Goal: Task Accomplishment & Management: Complete application form

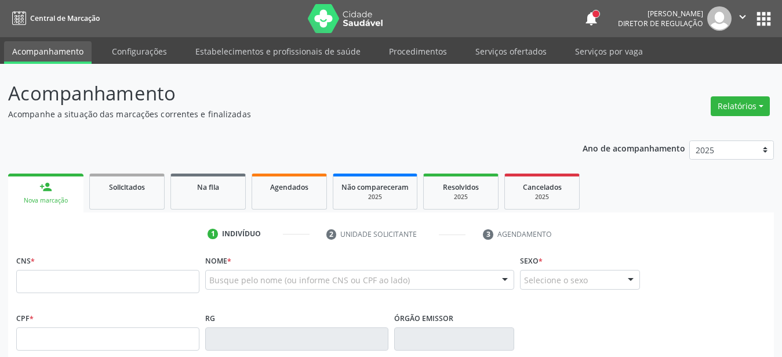
drag, startPoint x: 0, startPoint y: 0, endPoint x: 271, endPoint y: 281, distance: 390.3
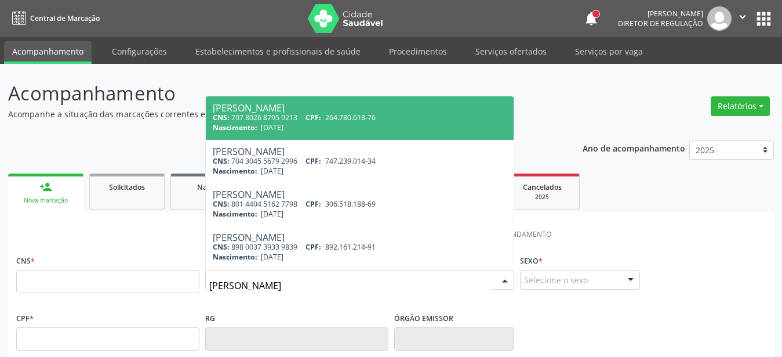
type input "antônio afonso"
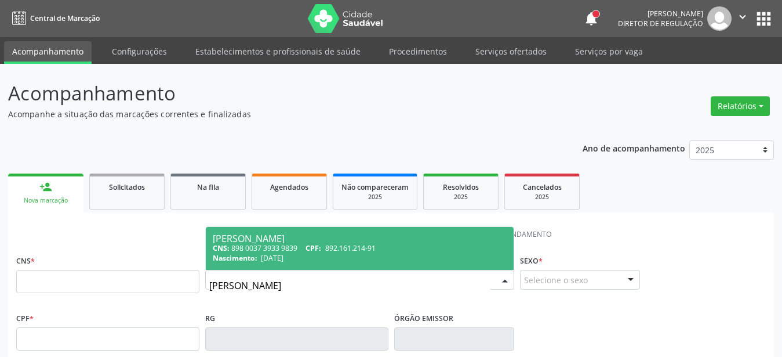
drag, startPoint x: 287, startPoint y: 289, endPoint x: 107, endPoint y: 286, distance: 179.7
click at [209, 286] on input "antônio afonso" at bounding box center [349, 285] width 281 height 23
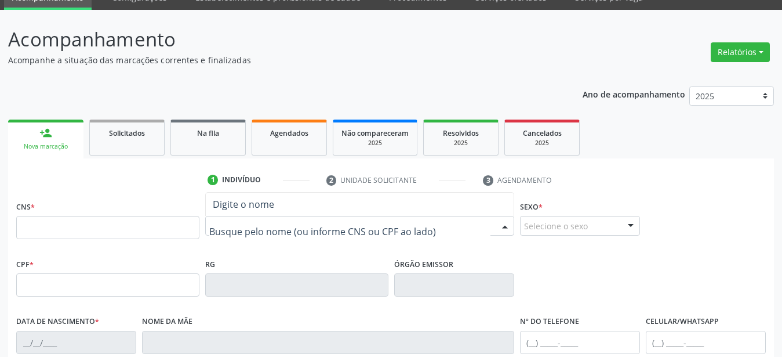
scroll to position [177, 0]
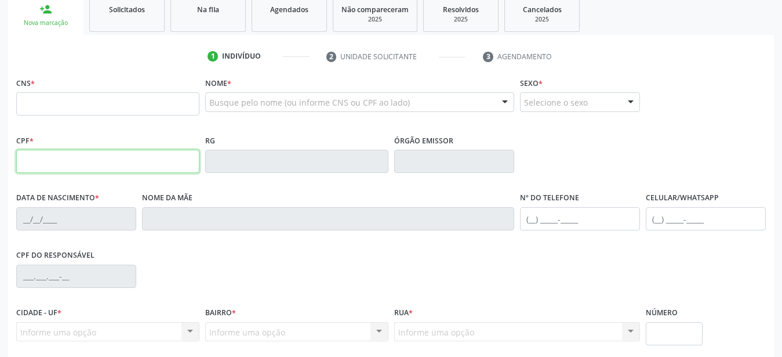
click at [126, 169] on input "text" at bounding box center [107, 161] width 183 height 23
type input "033.954.498-82"
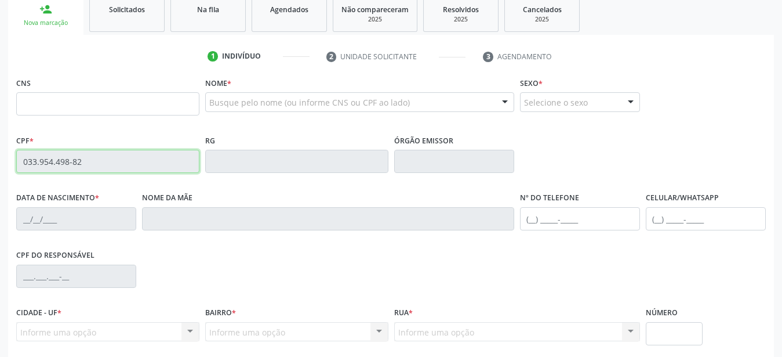
type input "705 0092 3573 5454"
type input "08/10/1953"
type input "Maria Veneranda Alves"
type input "(87) 99999-9998"
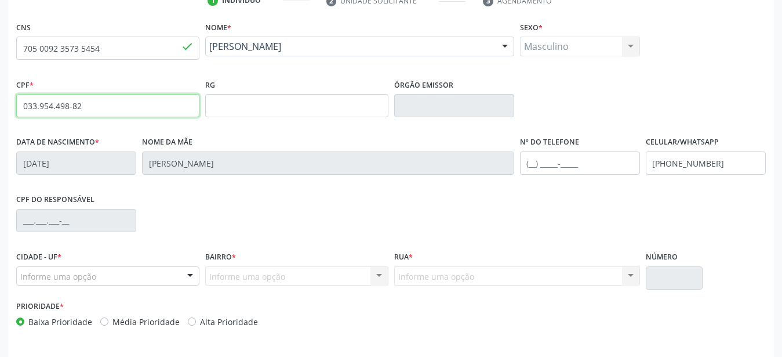
scroll to position [272, 0]
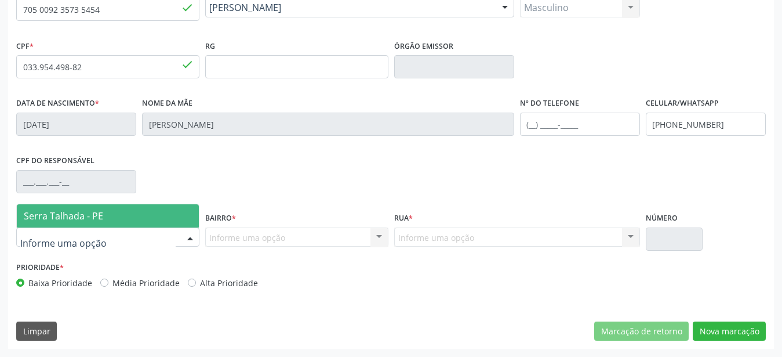
click at [74, 209] on span "Serra Talhada - PE" at bounding box center [63, 215] width 79 height 13
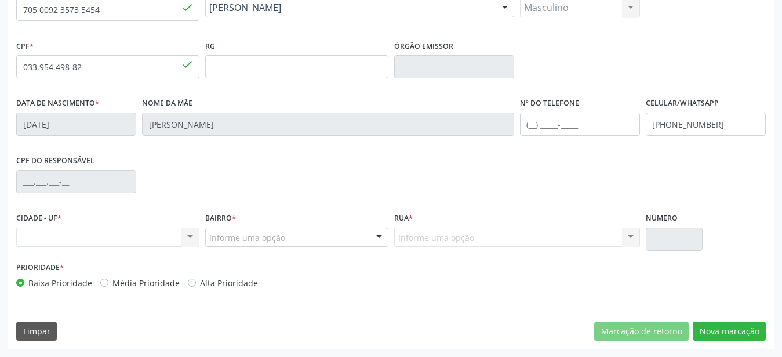
drag, startPoint x: 62, startPoint y: 243, endPoint x: 68, endPoint y: 239, distance: 7.1
click at [63, 242] on div "Nenhum resultado encontrado para: " " Não há nenhuma opção para ser exibida." at bounding box center [107, 237] width 183 height 20
click at [79, 228] on div "Nenhum resultado encontrado para: " " Não há nenhuma opção para ser exibida." at bounding box center [107, 237] width 183 height 20
click at [79, 233] on div "Nenhum resultado encontrado para: " " Não há nenhuma opção para ser exibida." at bounding box center [107, 237] width 183 height 20
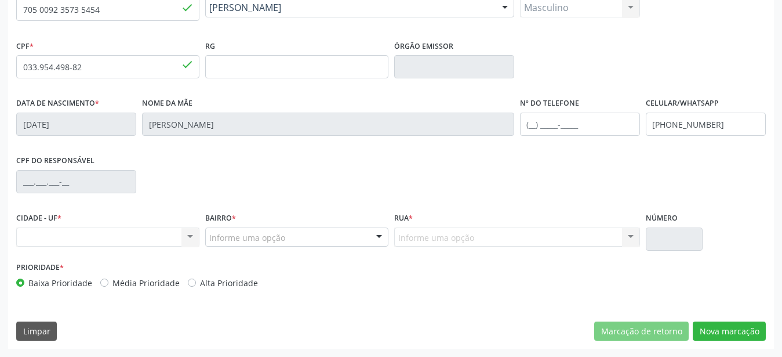
click at [78, 238] on div "Nenhum resultado encontrado para: " " Não há nenhuma opção para ser exibida." at bounding box center [107, 237] width 183 height 20
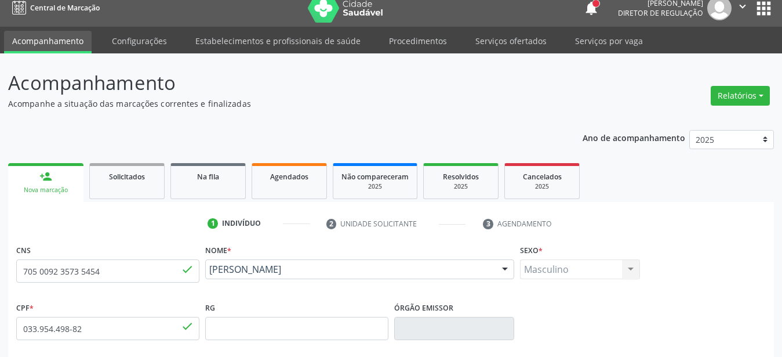
scroll to position [0, 0]
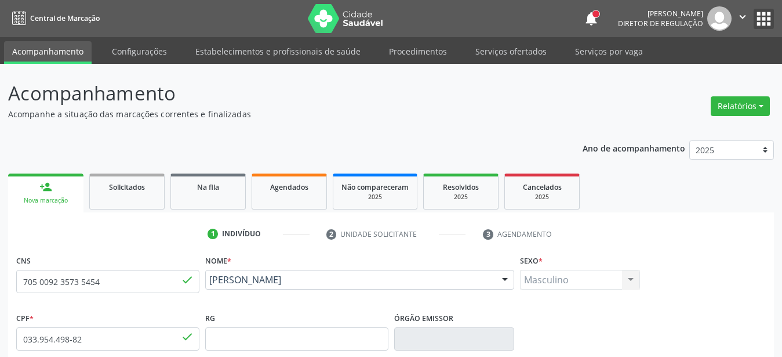
drag, startPoint x: 765, startPoint y: 20, endPoint x: 740, endPoint y: 32, distance: 27.7
click at [764, 20] on button "apps" at bounding box center [764, 19] width 20 height 20
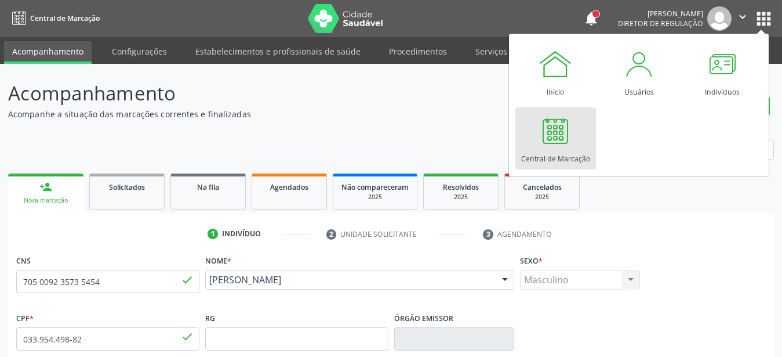
click at [558, 136] on div at bounding box center [555, 130] width 35 height 35
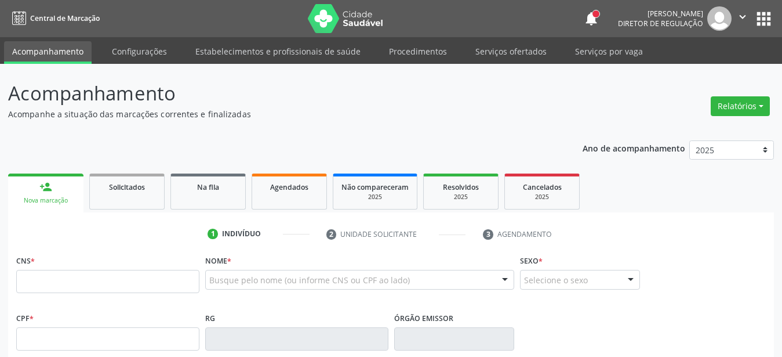
type input "705 0092 3573 5454"
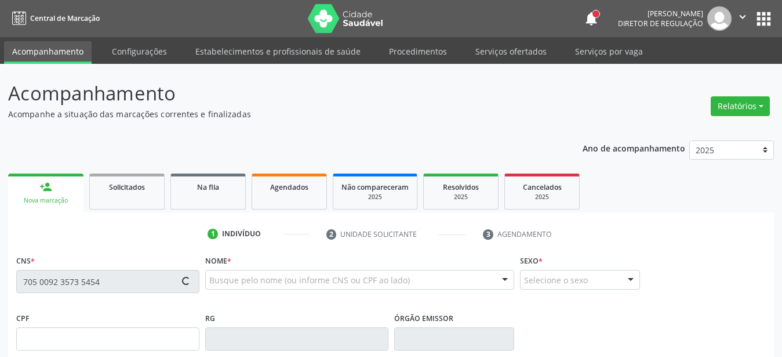
scroll to position [118, 0]
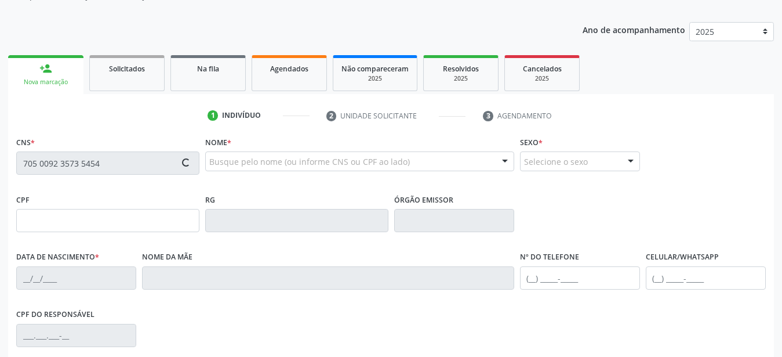
type input "08/10/1953"
type input "Maria Veneranda Alves"
type input "(87) 99999-9999"
type input "92"
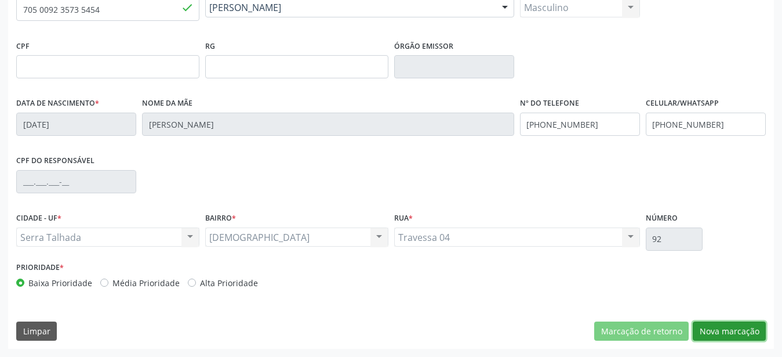
click at [722, 332] on button "Nova marcação" at bounding box center [729, 331] width 73 height 20
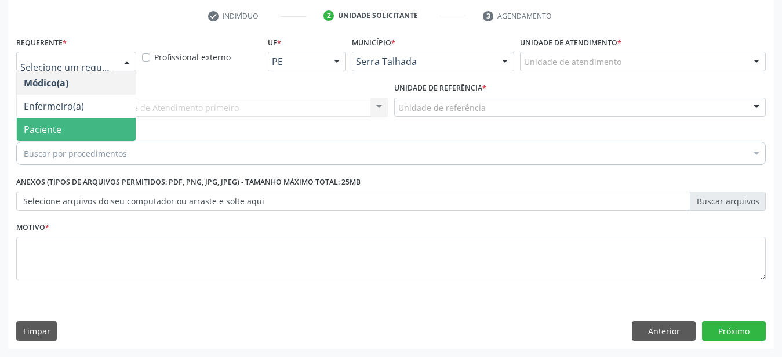
click at [79, 118] on span "Paciente" at bounding box center [76, 129] width 119 height 23
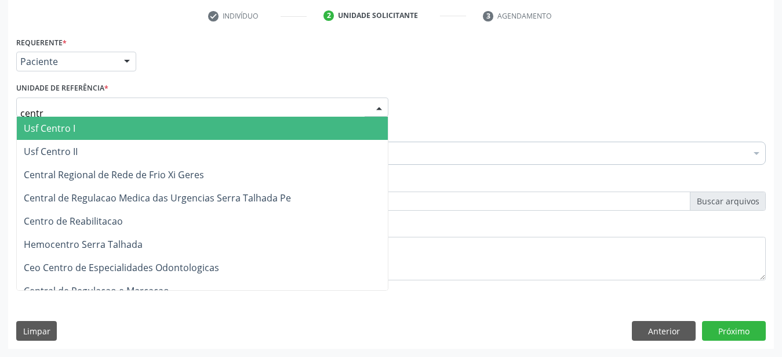
type input "centro"
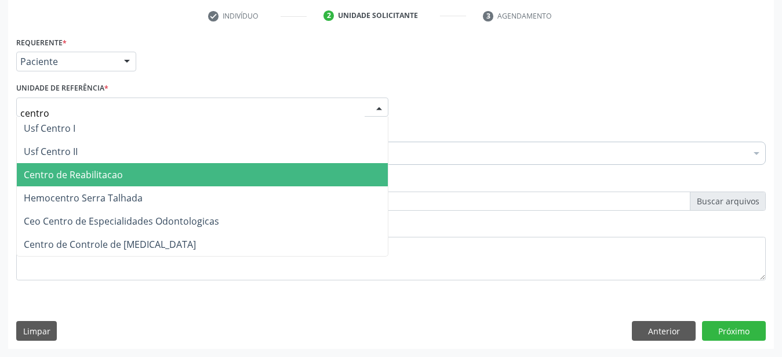
click at [87, 163] on span "Centro de Reabilitacao" at bounding box center [202, 174] width 371 height 23
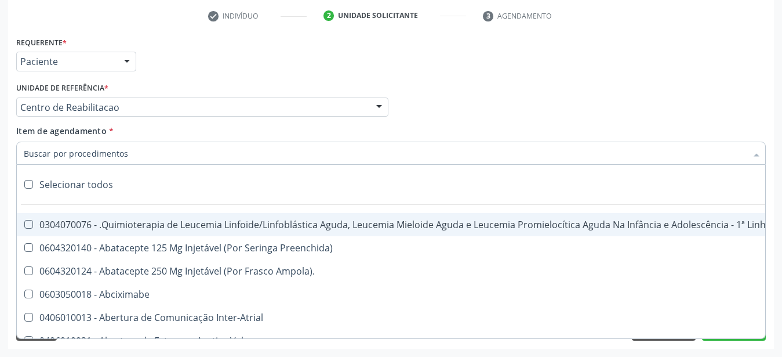
click at [79, 147] on input "Item de agendamento *" at bounding box center [385, 152] width 723 height 23
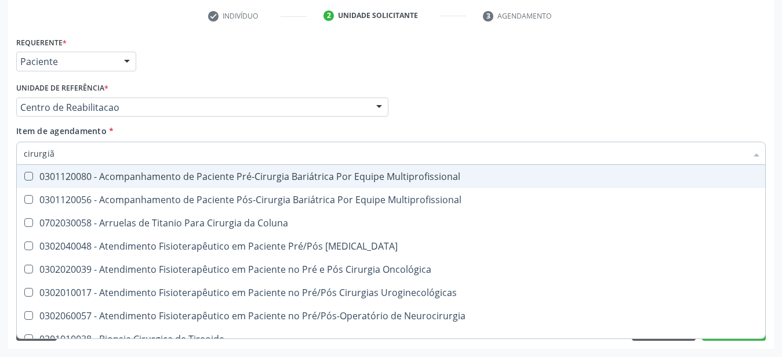
type input "cirurgião"
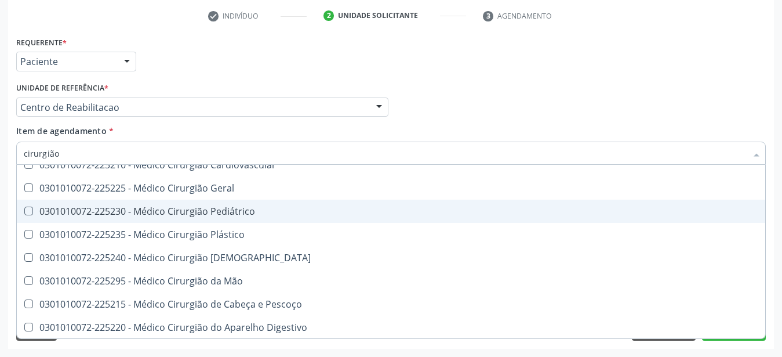
scroll to position [0, 0]
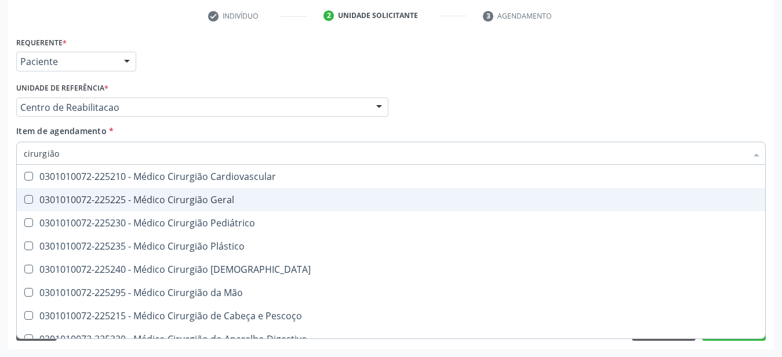
click at [223, 188] on span "0301010072-225225 - Médico Cirurgião Geral" at bounding box center [391, 199] width 748 height 23
checkbox Geral "true"
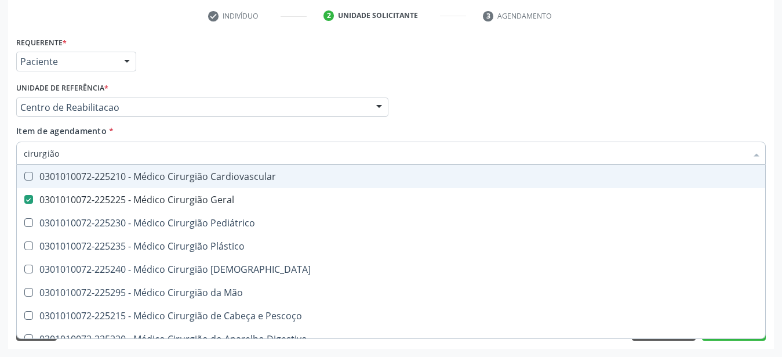
scroll to position [35, 0]
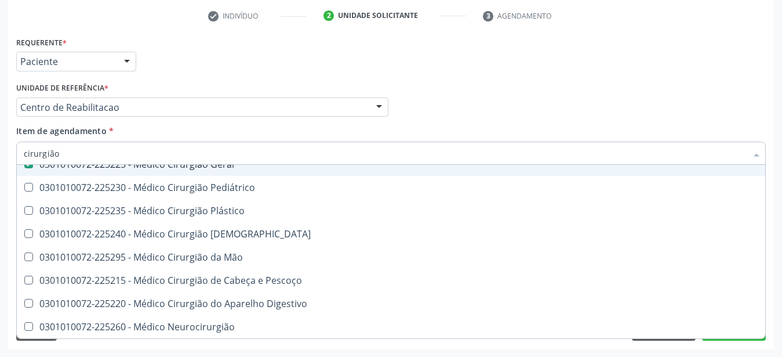
click at [451, 114] on div "Médico Solicitante Por favor, selecione a Unidade de Atendimento primeiro Nenhu…" at bounding box center [390, 101] width 755 height 45
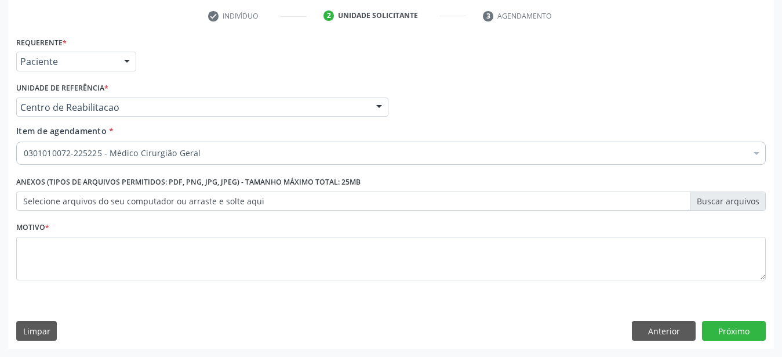
scroll to position [0, 0]
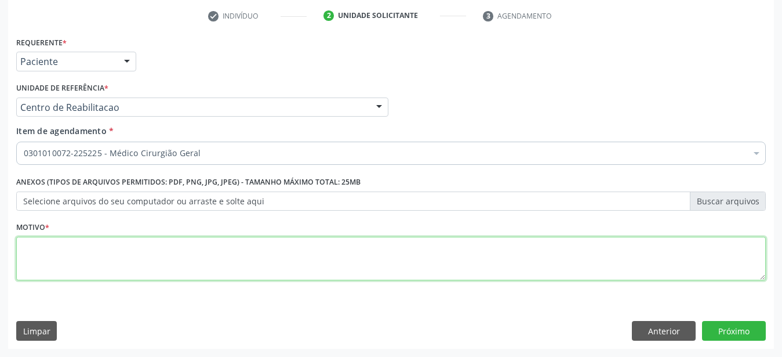
click at [60, 248] on textarea at bounding box center [391, 259] width 750 height 44
type textarea "..."
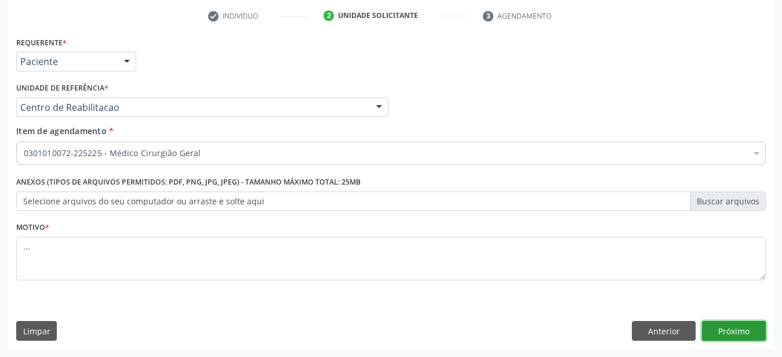
drag, startPoint x: 747, startPoint y: 326, endPoint x: 715, endPoint y: 329, distance: 32.0
click at [746, 326] on button "Próximo" at bounding box center [734, 331] width 64 height 20
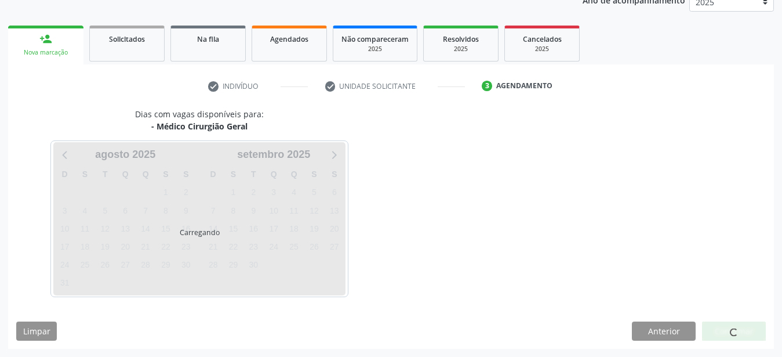
scroll to position [148, 0]
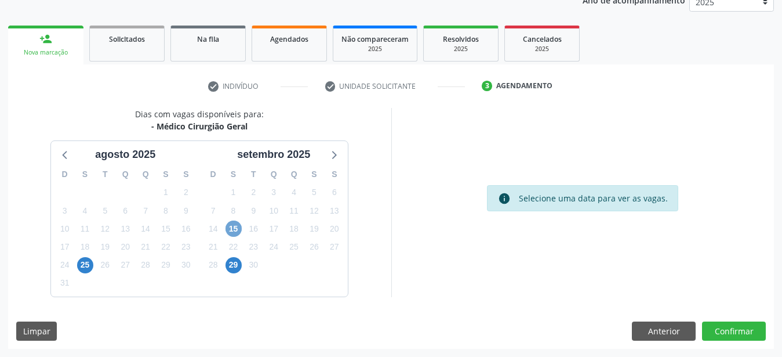
click at [227, 224] on span "15" at bounding box center [234, 228] width 16 height 16
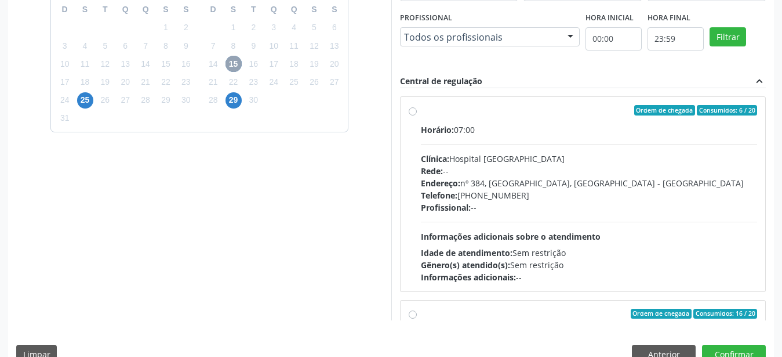
scroll to position [325, 0]
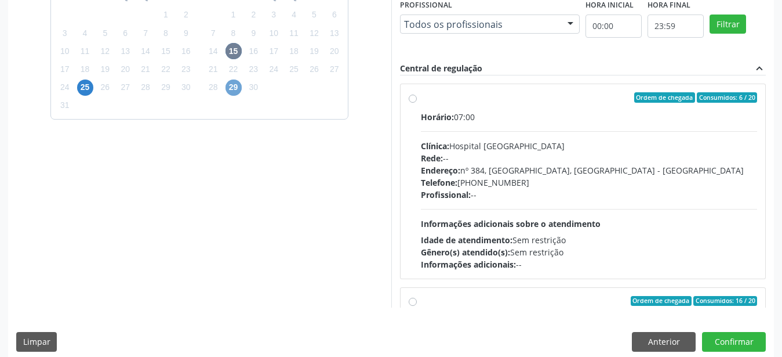
click at [230, 86] on span "29" at bounding box center [234, 87] width 16 height 16
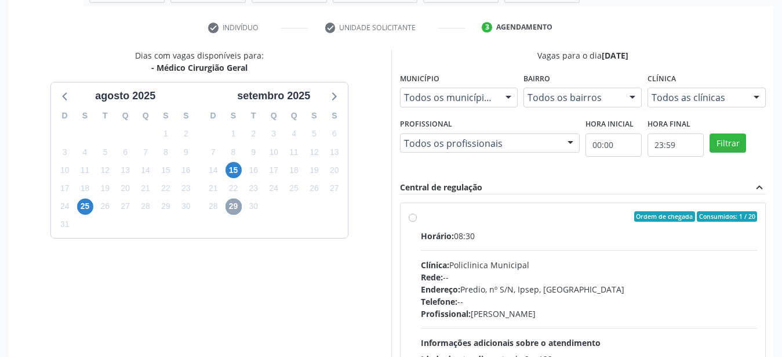
scroll to position [207, 0]
click at [421, 216] on label "Ordem de chegada Consumidos: 1 / 20 Horário: 08:30 Clínica: Policlinica Municip…" at bounding box center [589, 299] width 337 height 178
click at [413, 216] on input "Ordem de chegada Consumidos: 1 / 20 Horário: 08:30 Clínica: Policlinica Municip…" at bounding box center [413, 215] width 8 height 10
radio input "true"
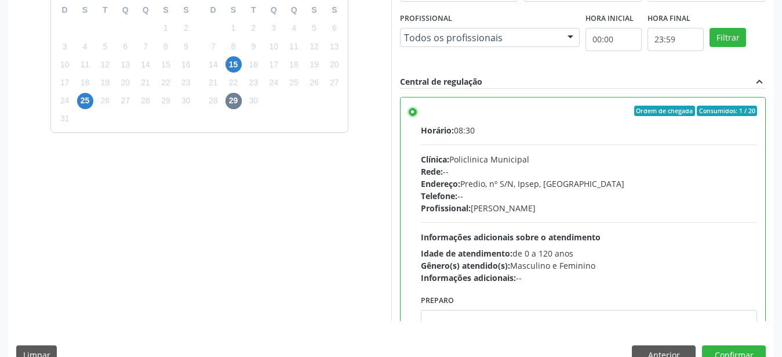
scroll to position [336, 0]
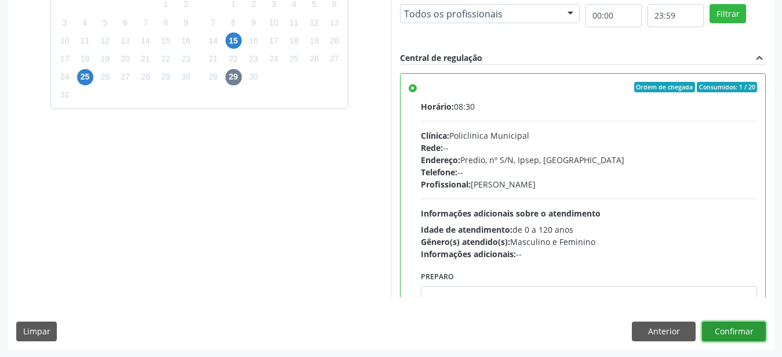
click at [734, 340] on button "Confirmar" at bounding box center [734, 331] width 64 height 20
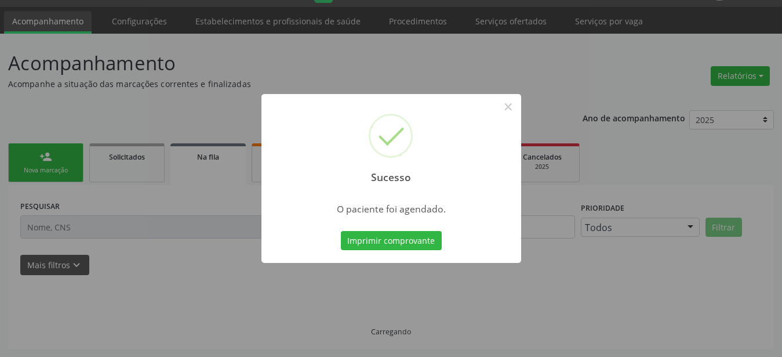
scroll to position [30, 0]
click at [395, 248] on button "Imprimir comprovante" at bounding box center [391, 241] width 101 height 20
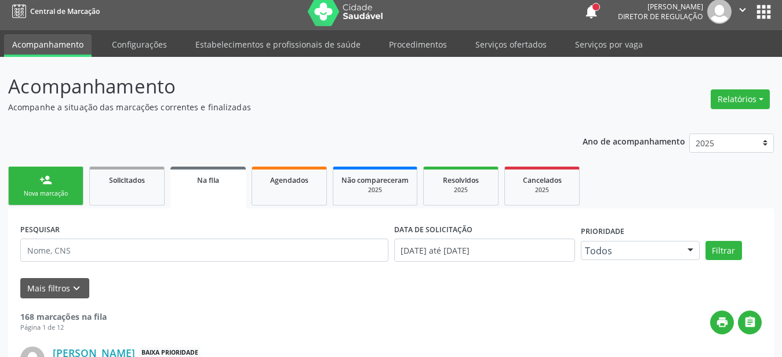
scroll to position [0, 0]
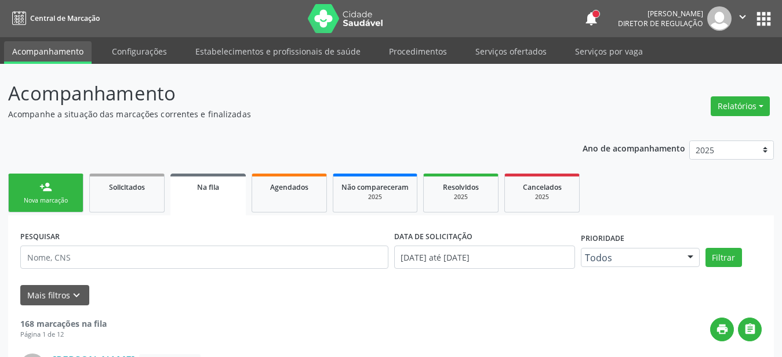
click at [762, 23] on button "apps" at bounding box center [764, 19] width 20 height 20
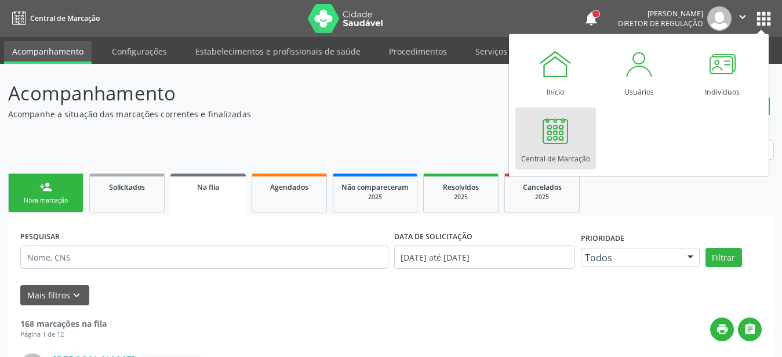
click at [539, 155] on div "Central de Marcação" at bounding box center [555, 156] width 69 height 16
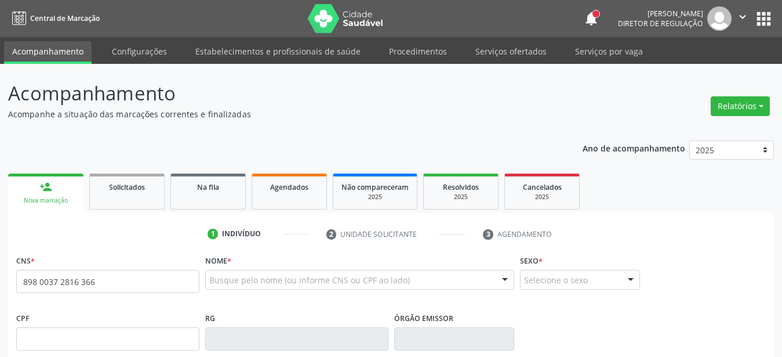
type input "898 0037 2816 3661"
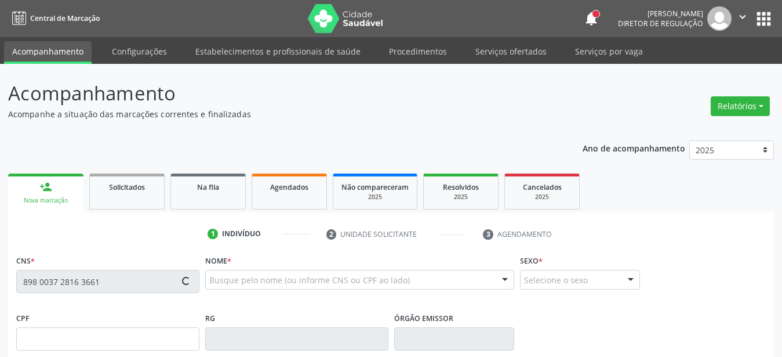
scroll to position [118, 0]
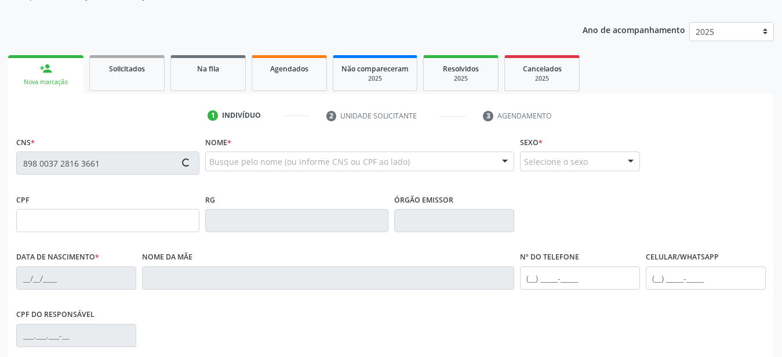
type input "140.649.864-58"
type input "17/02/2002"
type input "Maria Nilda Ricardo Pereira Moura"
type input "(87) 99664-0563"
type input "055.411.164-06"
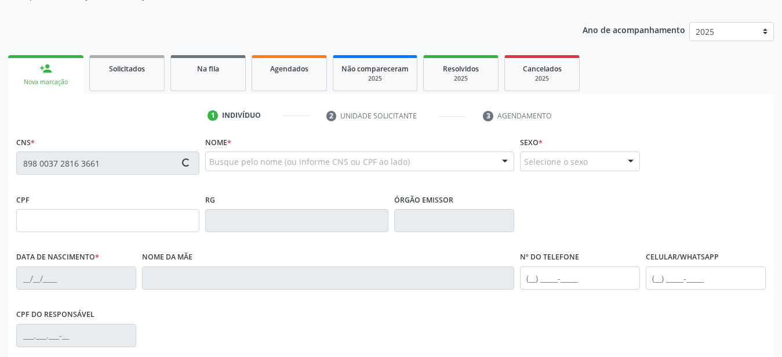
type input "1"
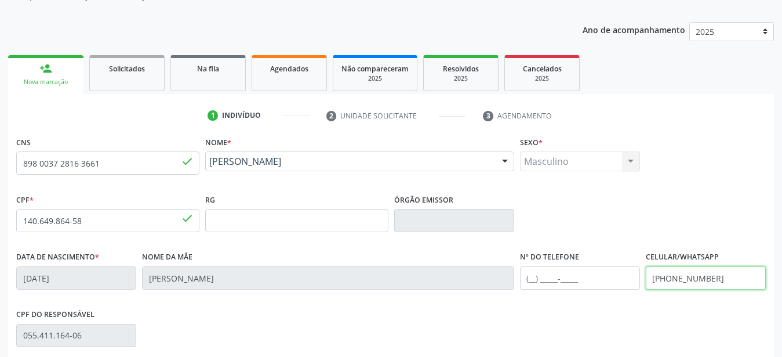
drag, startPoint x: 708, startPoint y: 290, endPoint x: 553, endPoint y: 252, distance: 159.9
click at [646, 266] on input "(87) 99664-0563" at bounding box center [706, 277] width 120 height 23
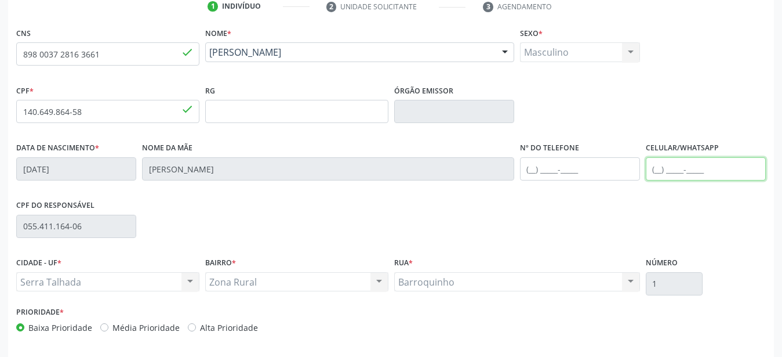
scroll to position [272, 0]
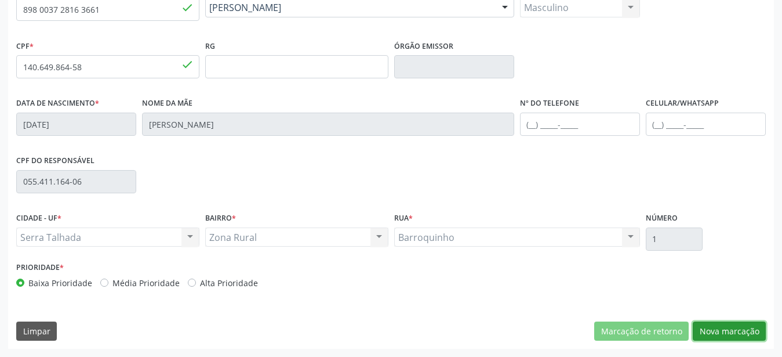
click at [751, 333] on button "Nova marcação" at bounding box center [729, 331] width 73 height 20
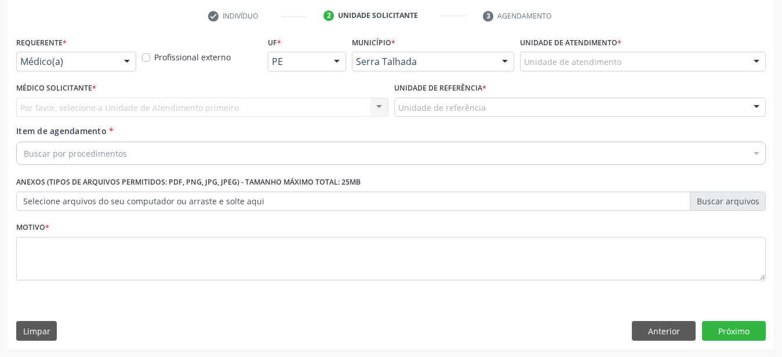
scroll to position [227, 0]
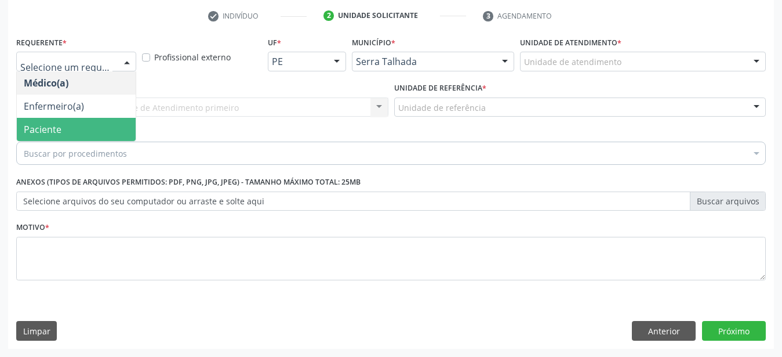
click at [81, 118] on span "Paciente" at bounding box center [76, 129] width 119 height 23
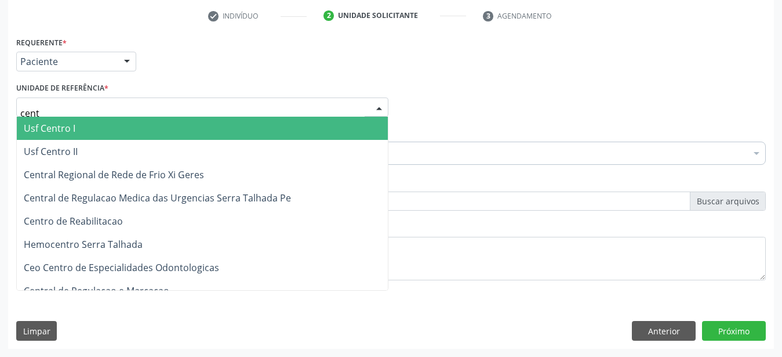
type input "centr"
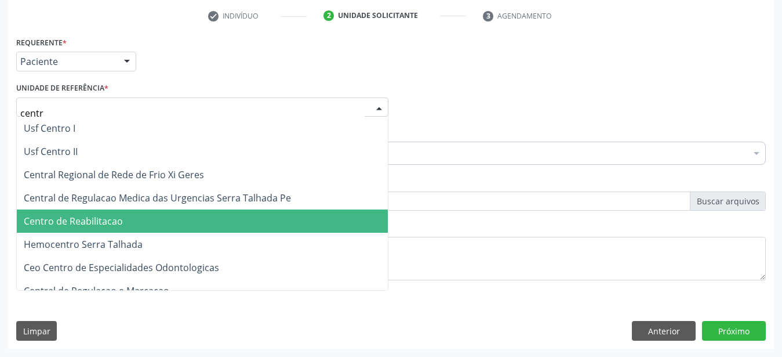
click at [103, 215] on span "Centro de Reabilitacao" at bounding box center [73, 221] width 99 height 13
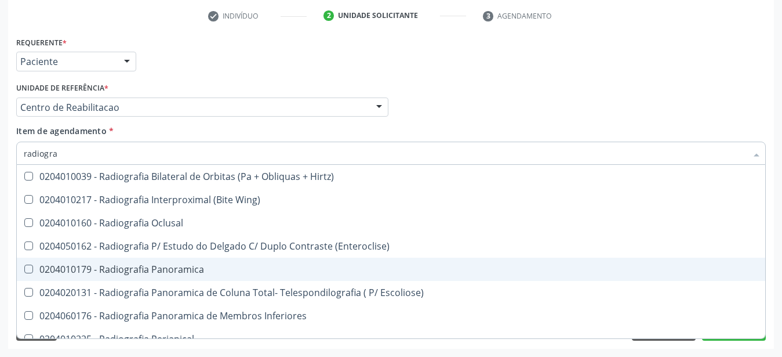
scroll to position [153, 0]
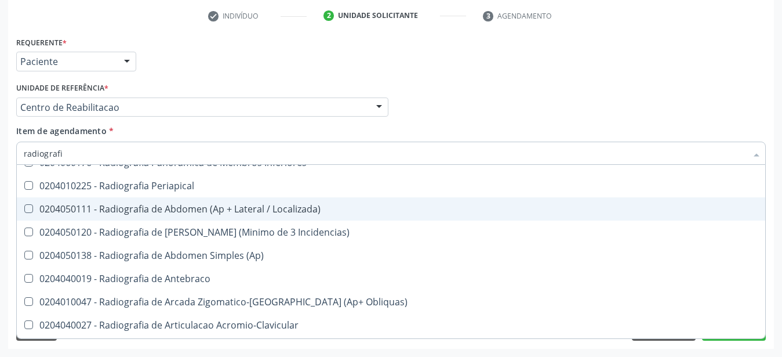
type input "radiografia"
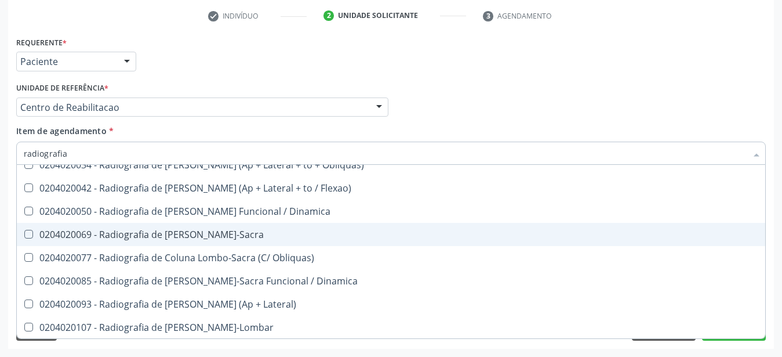
scroll to position [612, 0]
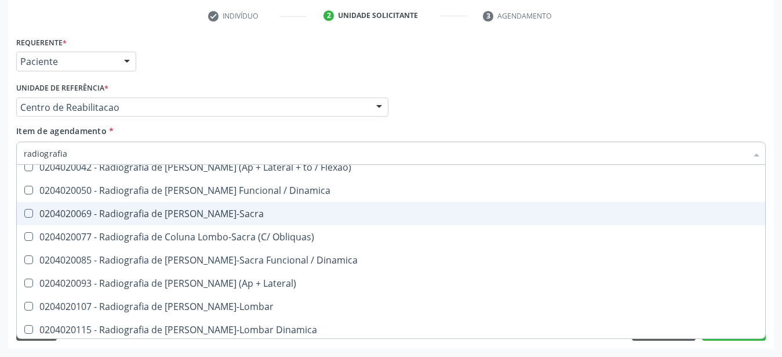
click at [223, 209] on div "0204020069 - Radiografia de [PERSON_NAME]-Sacra" at bounding box center [391, 213] width 735 height 9
checkbox Lombo-Sacra "true"
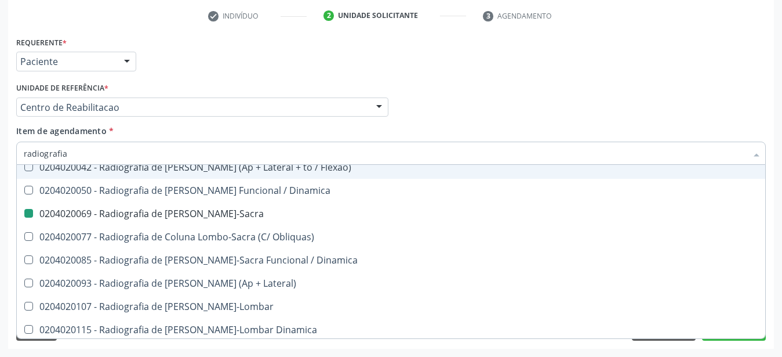
click at [558, 84] on div "Médico Solicitante Por favor, selecione a Unidade de Atendimento primeiro Nenhu…" at bounding box center [390, 101] width 755 height 45
checkbox Wing\) "true"
checkbox Lombo-Sacra "false"
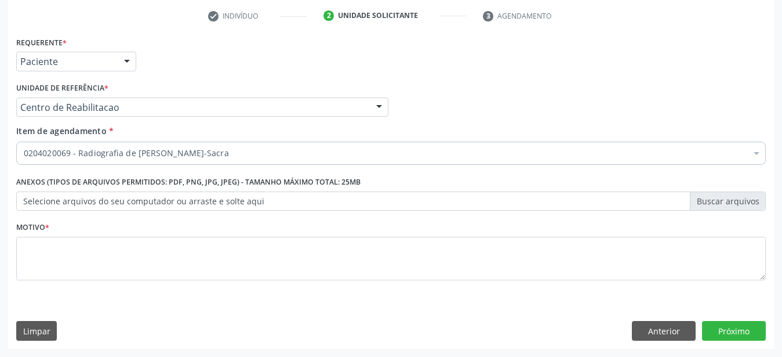
scroll to position [0, 0]
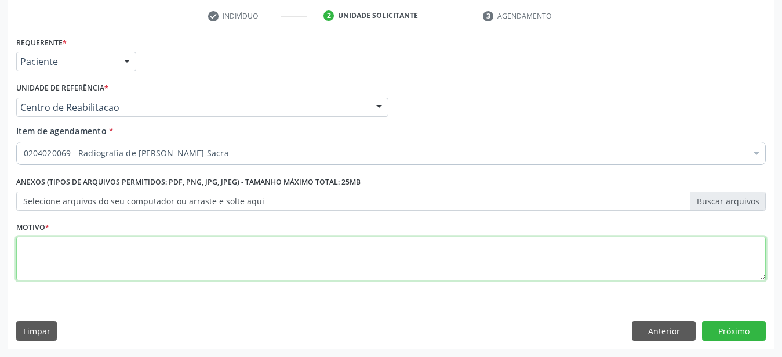
click at [130, 237] on textarea at bounding box center [391, 259] width 750 height 44
type textarea "..."
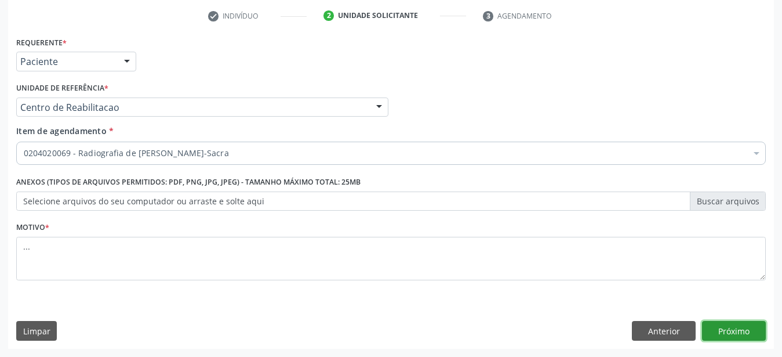
click at [731, 327] on button "Próximo" at bounding box center [734, 331] width 64 height 20
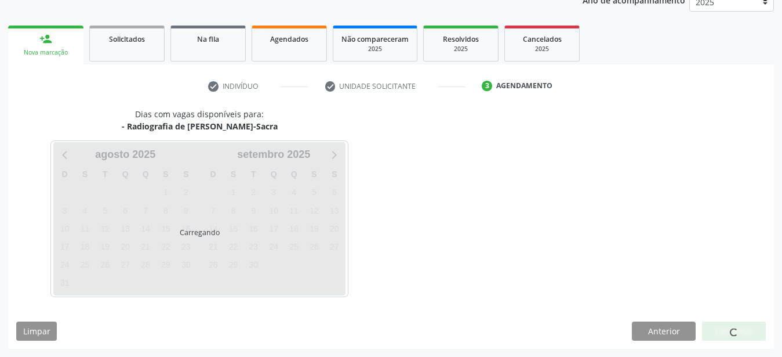
scroll to position [148, 0]
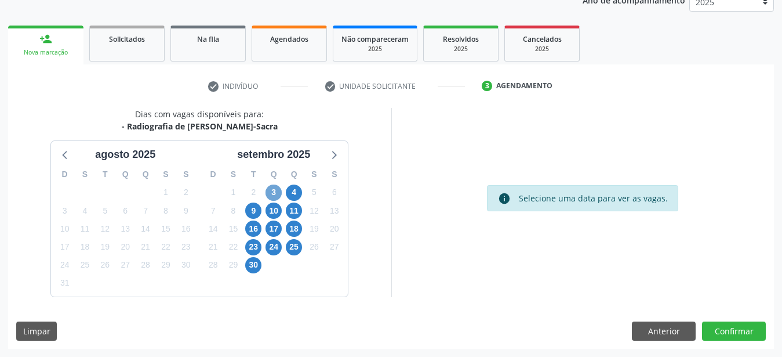
click at [271, 191] on span "3" at bounding box center [274, 192] width 16 height 16
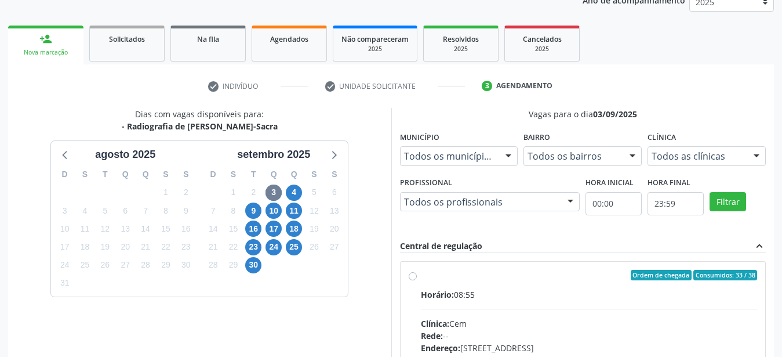
drag, startPoint x: 417, startPoint y: 270, endPoint x: 446, endPoint y: 281, distance: 31.0
click at [418, 272] on div "Ordem de chegada Consumidos: 33 / 38 Horário: 08:55 Clínica: Cem Rede: -- Ender…" at bounding box center [583, 359] width 349 height 178
radio input "true"
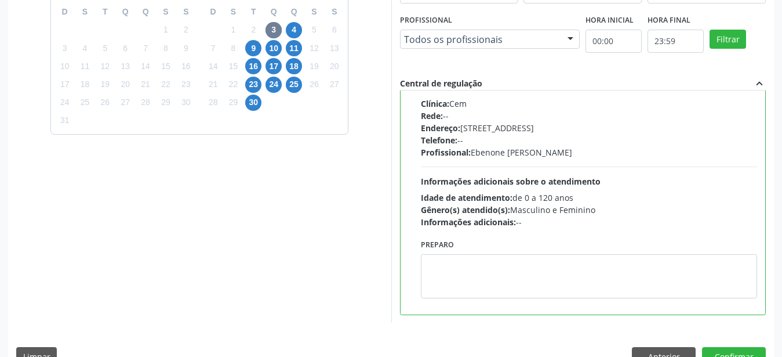
scroll to position [336, 0]
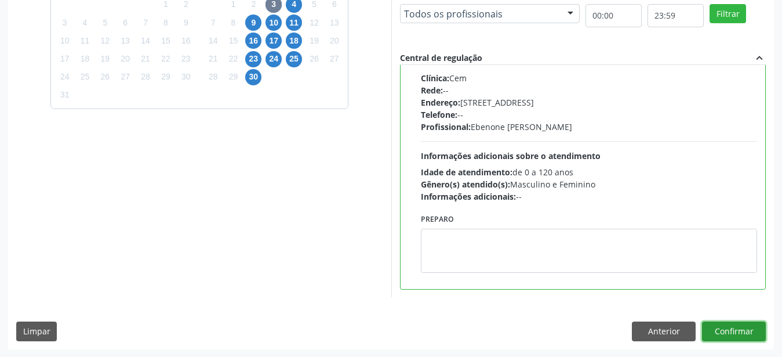
click at [752, 326] on button "Confirmar" at bounding box center [734, 331] width 64 height 20
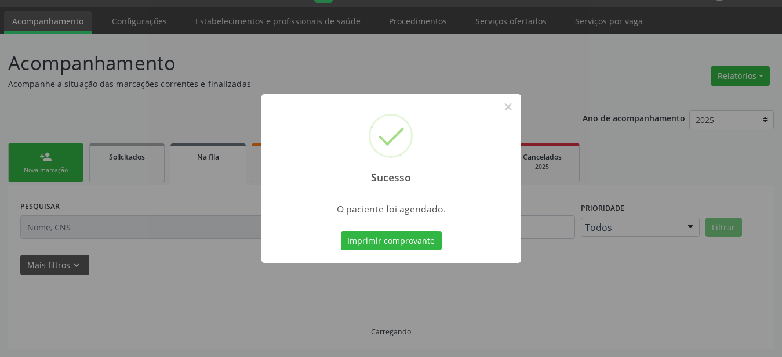
scroll to position [30, 0]
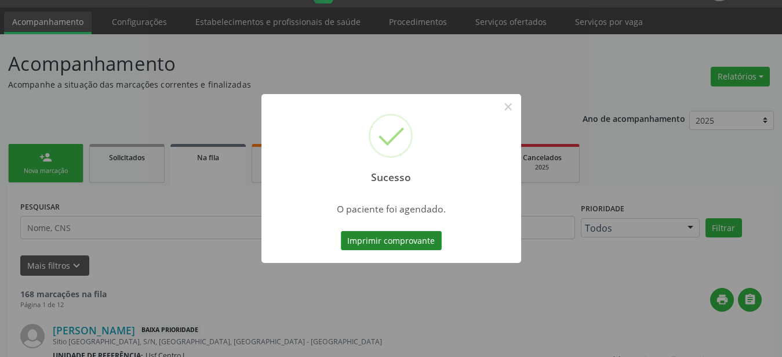
click at [421, 244] on button "Imprimir comprovante" at bounding box center [391, 241] width 101 height 20
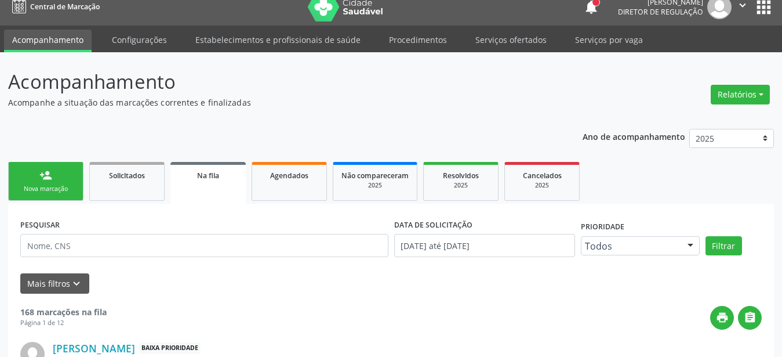
scroll to position [0, 0]
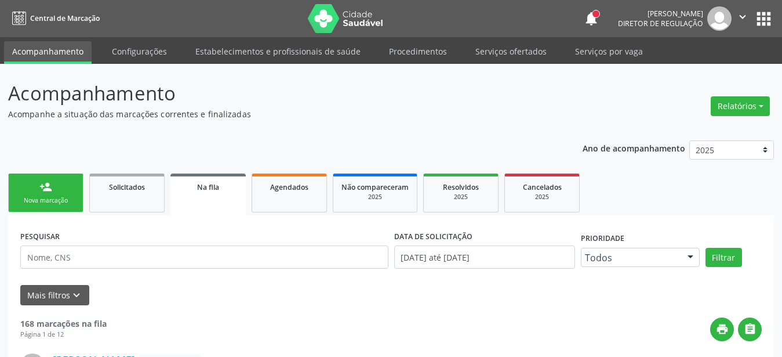
click at [760, 19] on button "apps" at bounding box center [764, 19] width 20 height 20
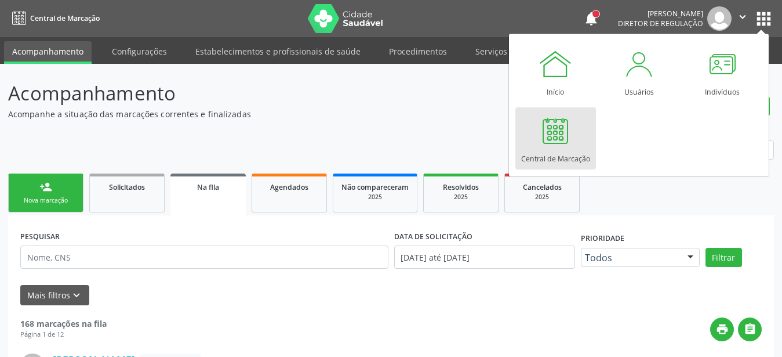
click at [570, 146] on div at bounding box center [555, 130] width 35 height 35
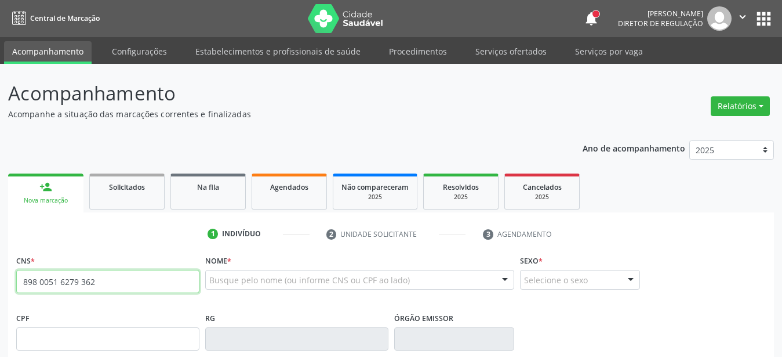
type input "898 0051 6279 3622"
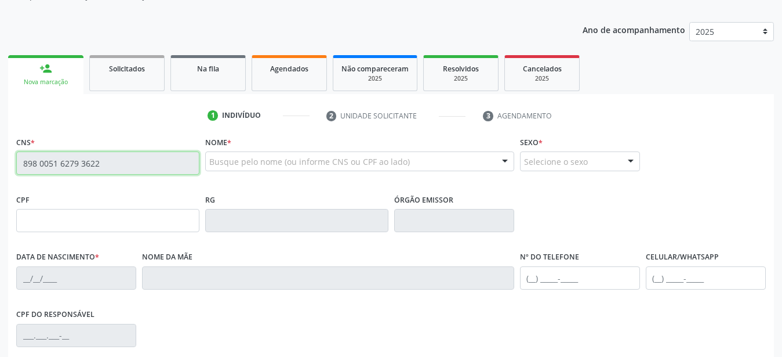
type input "09[DATE]"
type input "[PERSON_NAME]"
type input "[PHONE_NUMBER]"
type input "46"
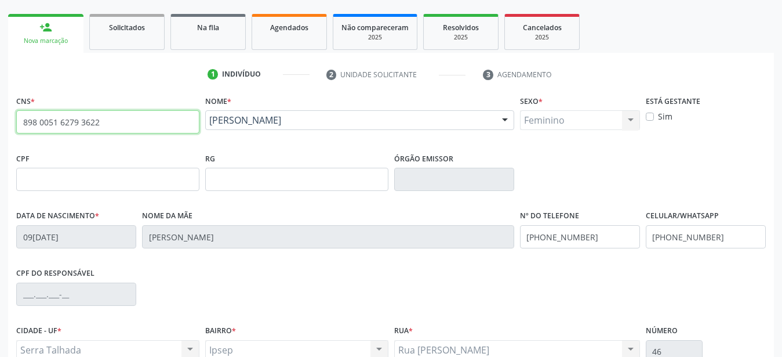
scroll to position [177, 0]
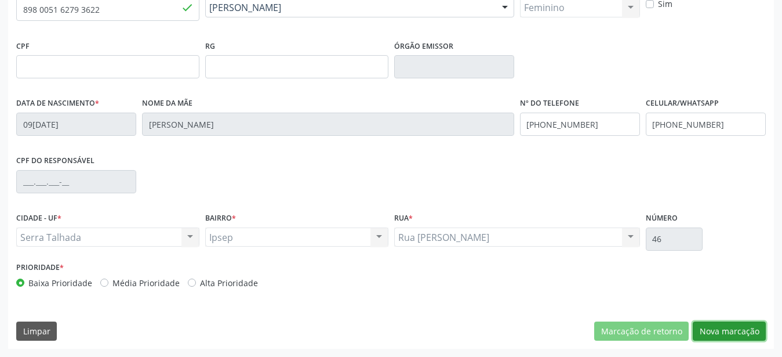
click at [739, 332] on button "Nova marcação" at bounding box center [729, 331] width 73 height 20
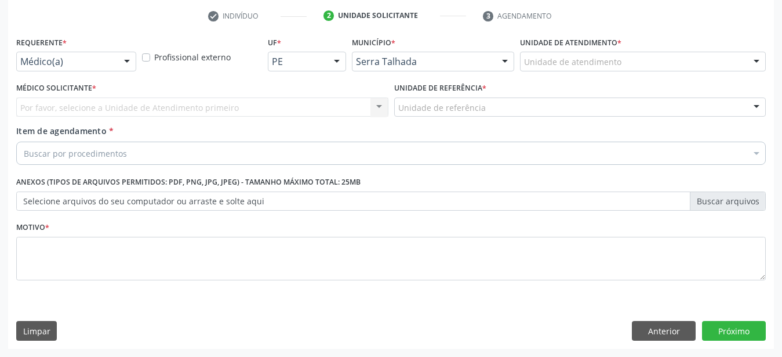
scroll to position [227, 0]
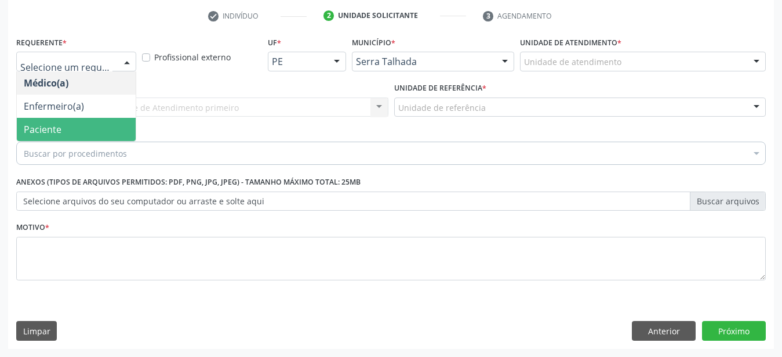
click at [52, 123] on span "Paciente" at bounding box center [43, 129] width 38 height 13
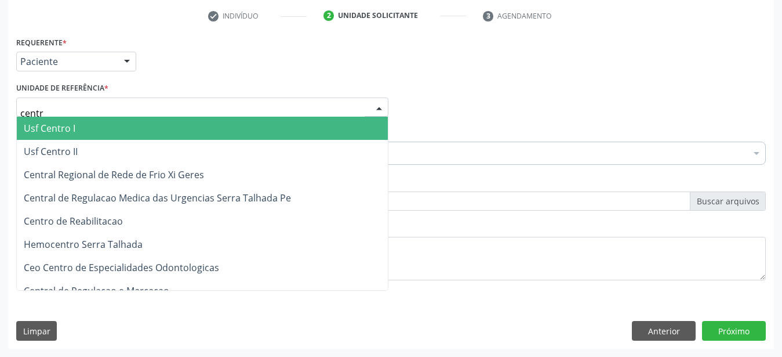
type input "centro"
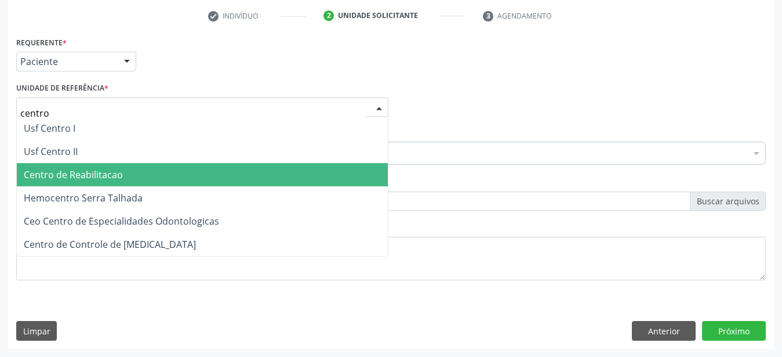
click at [104, 172] on span "Centro de Reabilitacao" at bounding box center [202, 174] width 371 height 23
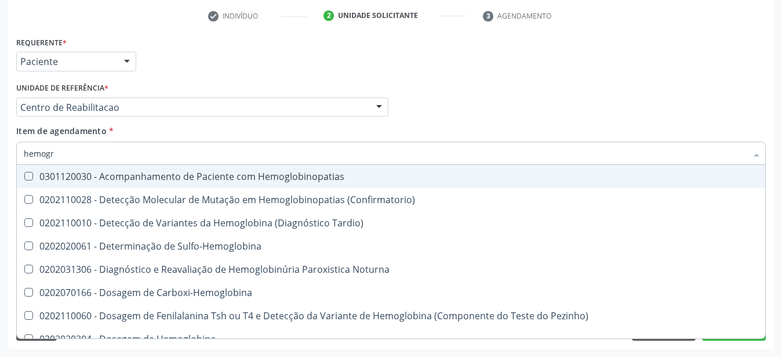
type input "hemogra"
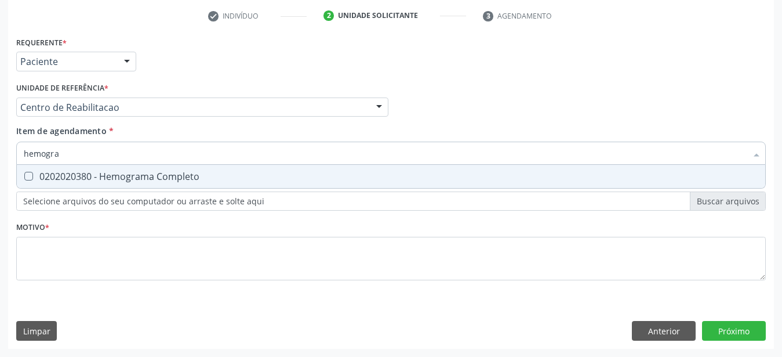
click at [144, 172] on div "0202020380 - Hemograma Completo" at bounding box center [391, 176] width 735 height 9
checkbox Completo "true"
type input "hemog"
checkbox Completo "false"
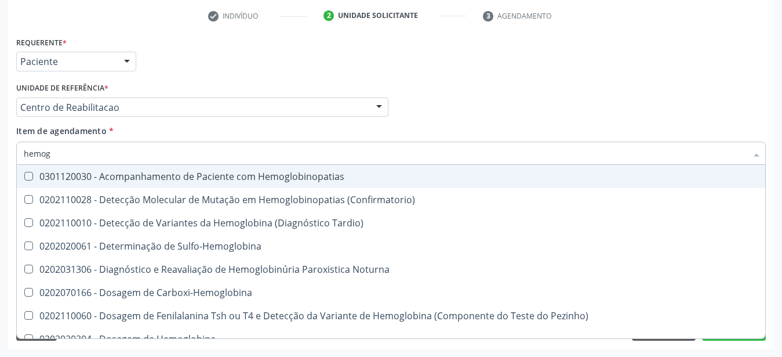
type input "hemo"
checkbox Completo "false"
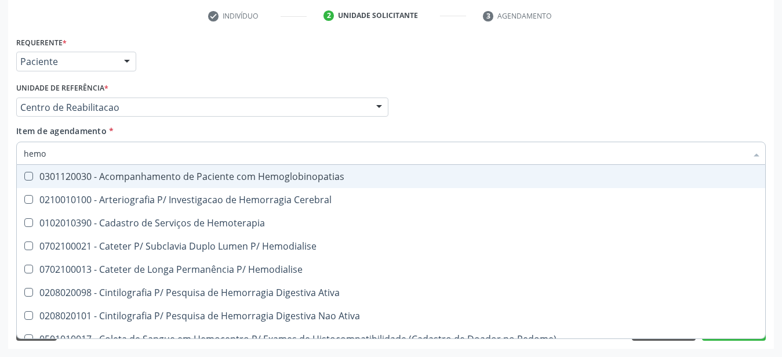
type input "hem"
checkbox Completo "false"
checkbox Elástica "true"
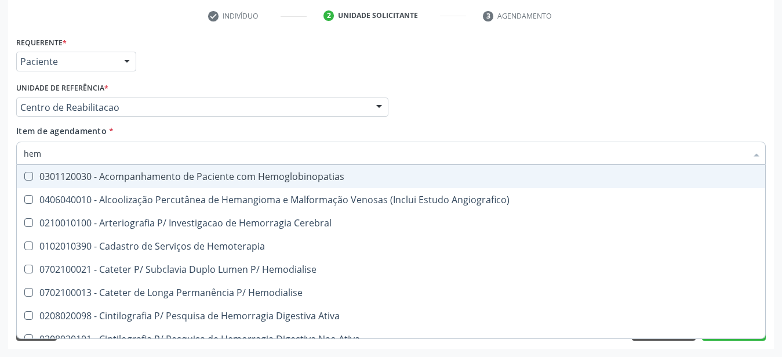
type input "he"
checkbox Completo "false"
checkbox Orgaos "true"
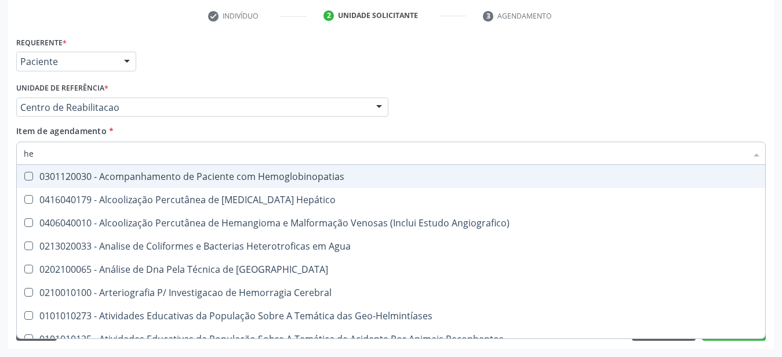
type input "h"
checkbox Completo "false"
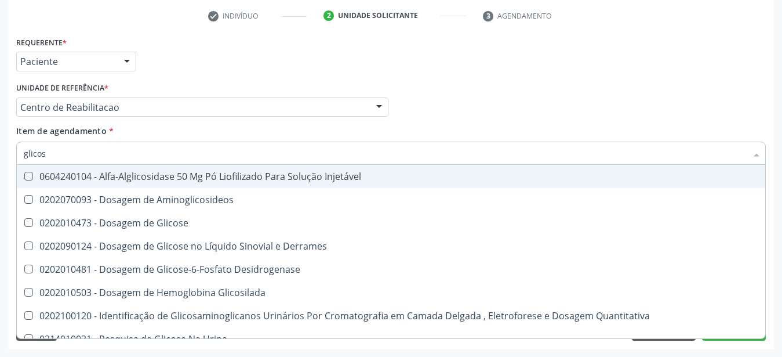
type input "glicose"
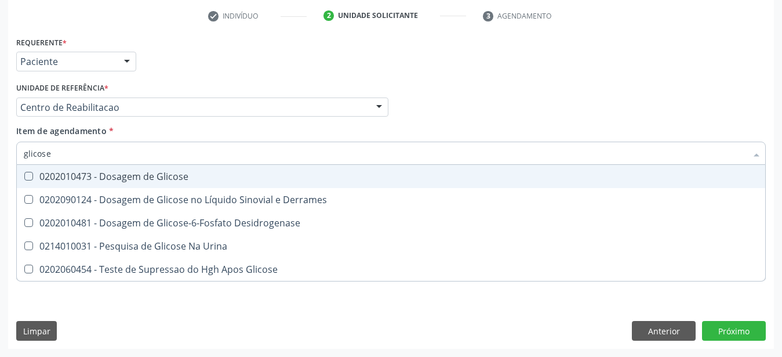
click at [140, 172] on div "0202010473 - Dosagem de Glicose" at bounding box center [391, 176] width 735 height 9
checkbox Glicose "true"
type input "glicos"
checkbox Glicose "false"
checkbox Desidrogenase "true"
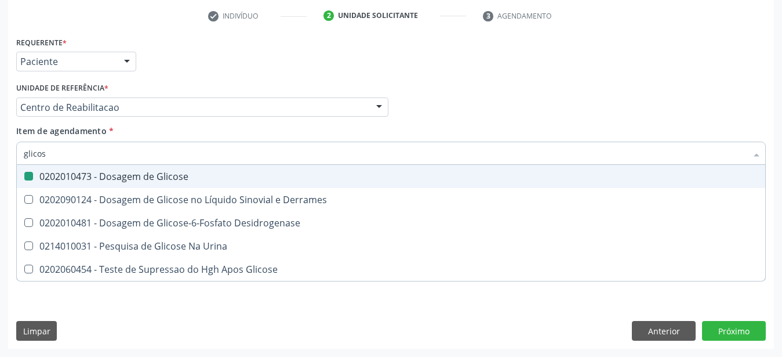
type input "glico"
checkbox Desidrogenase "false"
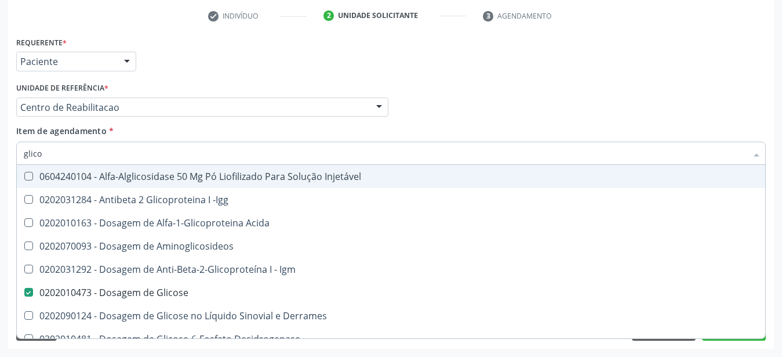
type input "glic"
checkbox Glicose "false"
checkbox Glicose "true"
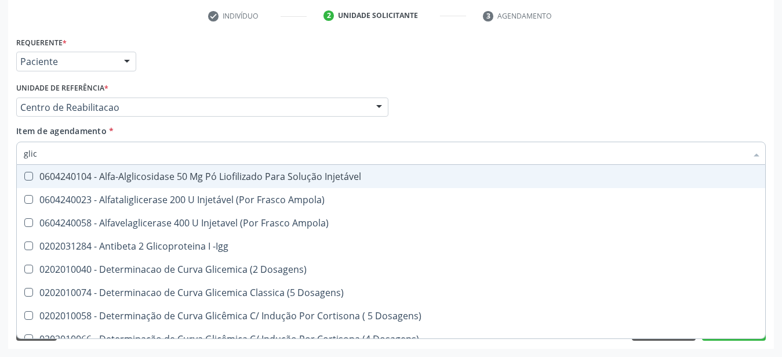
type input "gli"
checkbox Glicose "false"
checkbox Glicosilada "true"
type input "gl"
checkbox Glicosilada "false"
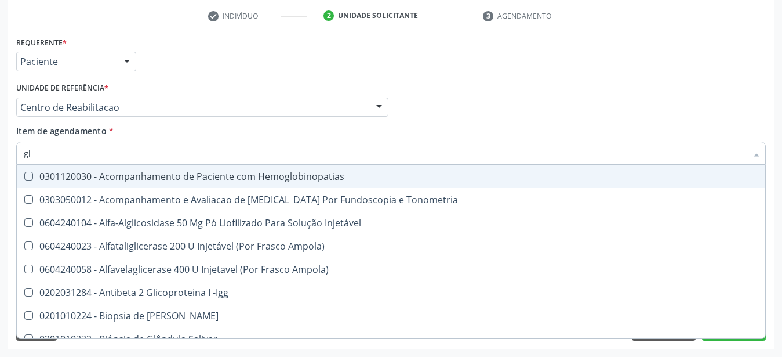
type input "gli"
checkbox \(Confirmatorio\) "true"
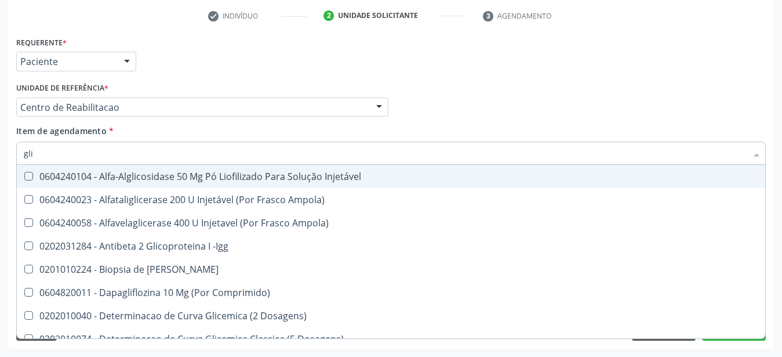
type input "glic"
checkbox Aminoglicosideos "true"
checkbox Glicose "false"
type input "glico"
checkbox Comprimido\) "true"
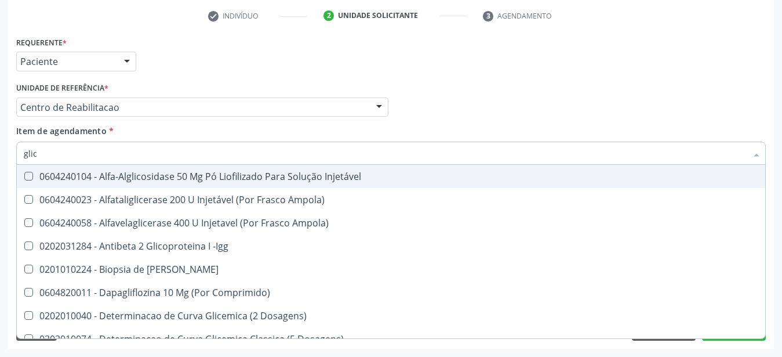
checkbox Aminoglicosideos "false"
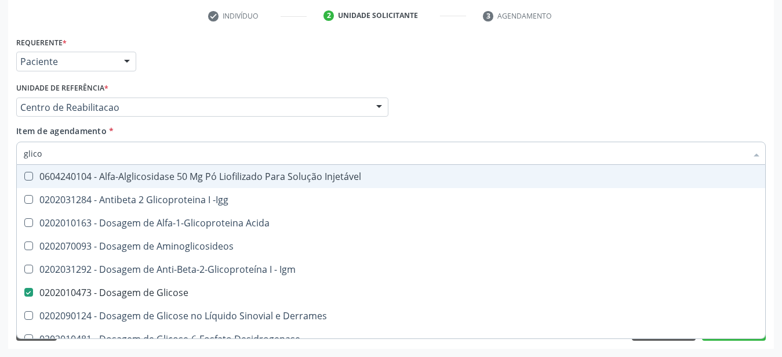
type input "glicos"
checkbox Acida "true"
checkbox Glicose "false"
type input "glicosi"
checkbox Acida "false"
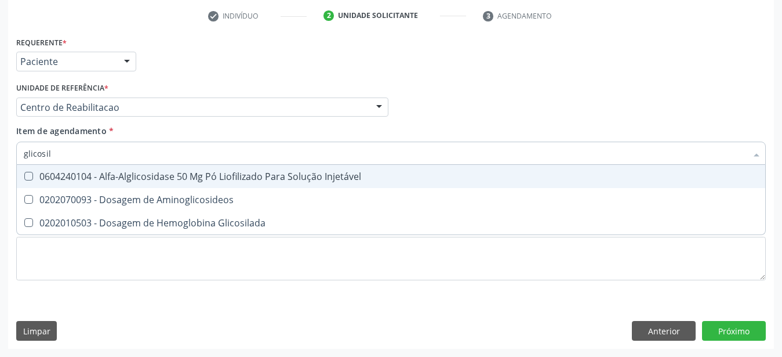
type input "glicosila"
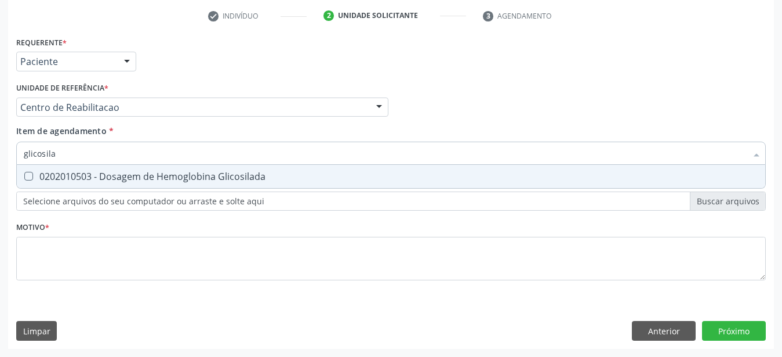
click at [140, 172] on div "0202010503 - Dosagem de Hemoglobina Glicosilada" at bounding box center [391, 176] width 735 height 9
checkbox Glicosilada "true"
type input "glicosi"
checkbox Glicosilada "false"
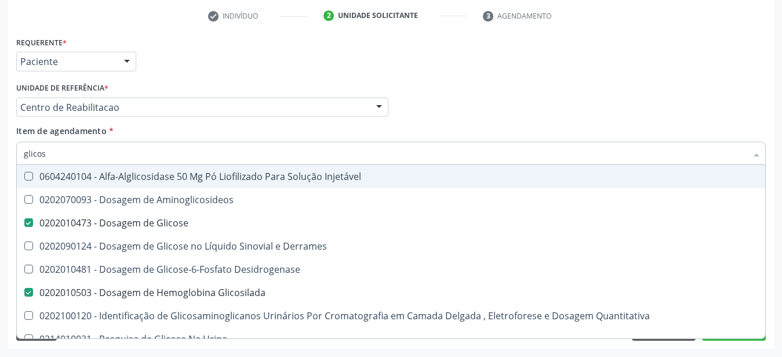
type input "glico"
checkbox Glicose "false"
checkbox Glicose "true"
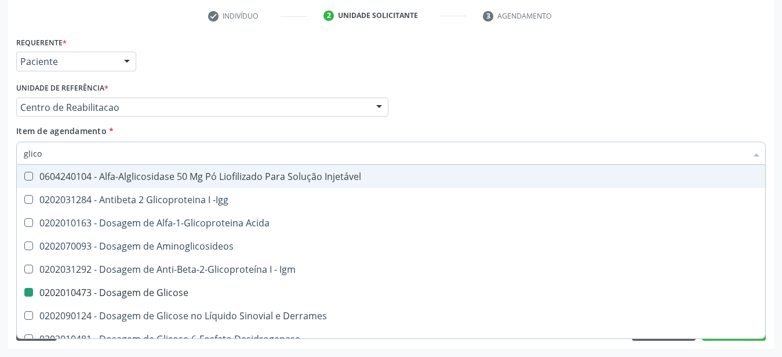
type input "glic"
checkbox Glicose "false"
checkbox Glicosilada "false"
checkbox Glicose "true"
type input "gli"
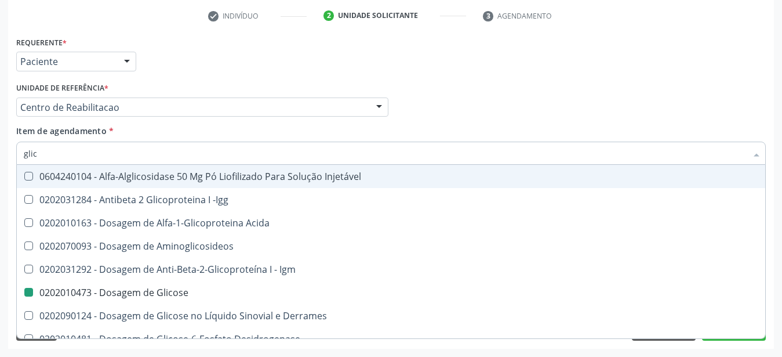
checkbox Glicose "false"
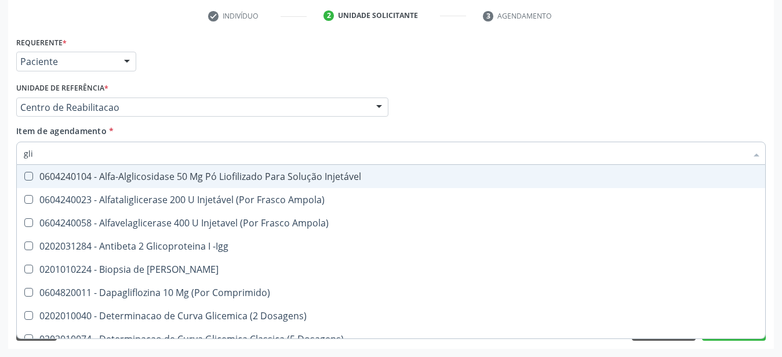
type input "gl"
checkbox Glicose "false"
checkbox Glicosilada "false"
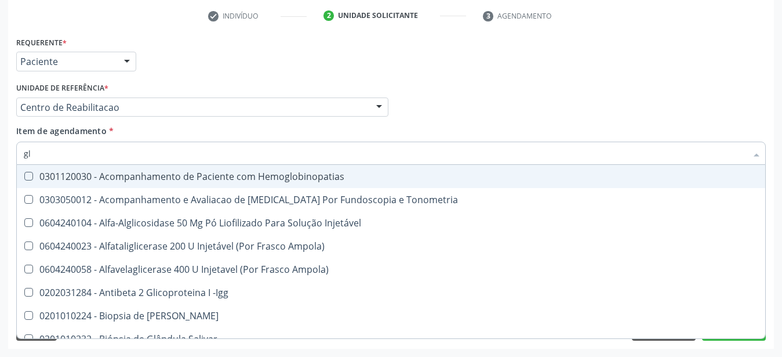
type input "g"
checkbox Glicose "false"
checkbox Glicosilada "false"
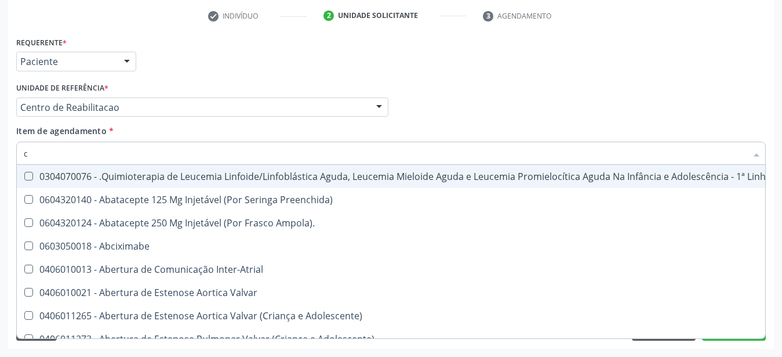
type input "co"
checkbox Creatinina "true"
checkbox Neurocirurgia "true"
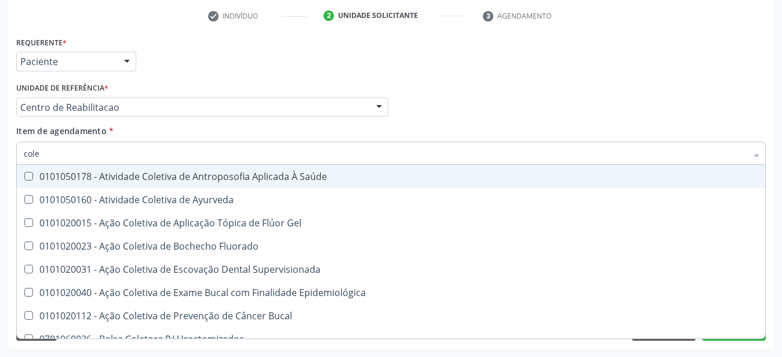
type input "coles"
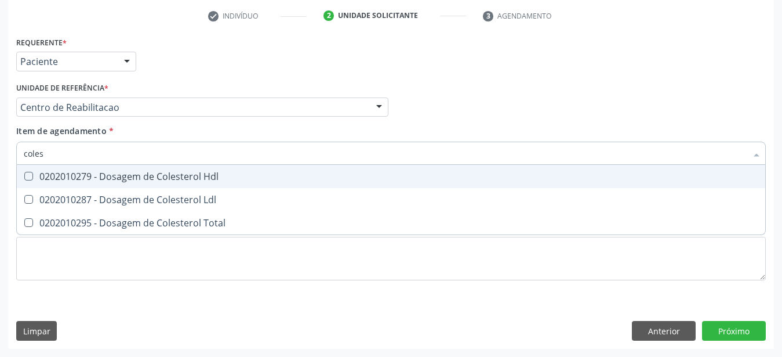
click at [137, 172] on div "0202010279 - Dosagem de Colesterol Hdl" at bounding box center [391, 176] width 735 height 9
checkbox Hdl "true"
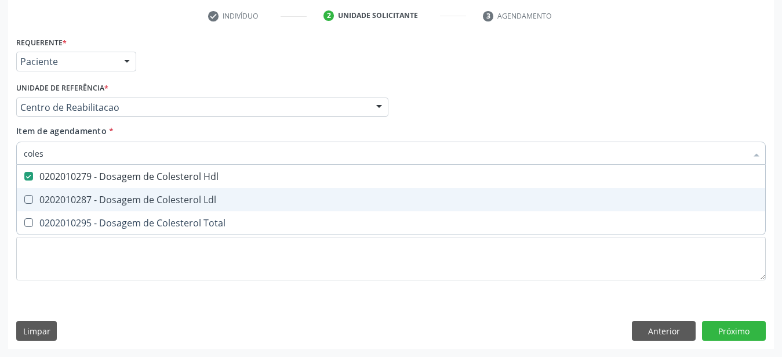
click at [119, 195] on div "0202010287 - Dosagem de Colesterol Ldl" at bounding box center [391, 199] width 735 height 9
checkbox Ldl "true"
click at [107, 218] on div "0202010295 - Dosagem de Colesterol Total" at bounding box center [391, 222] width 735 height 9
checkbox Total "true"
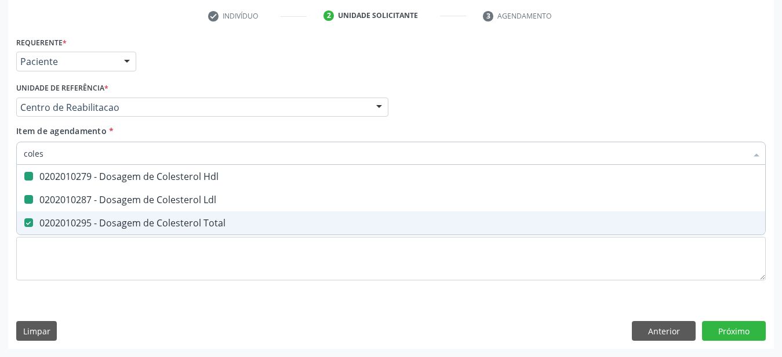
type input "cole"
checkbox Hdl "false"
checkbox Ldl "false"
checkbox Total "false"
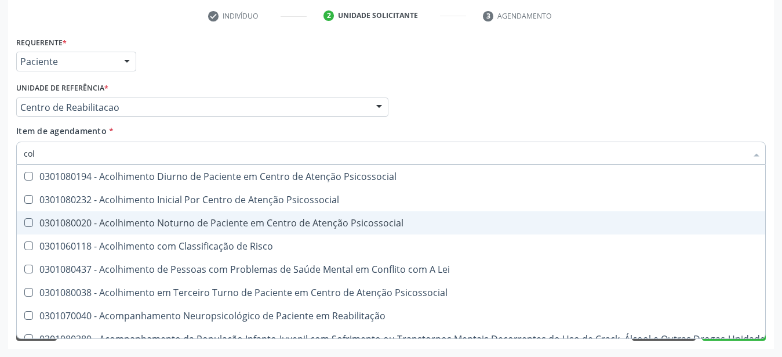
type input "co"
checkbox Hdl "false"
checkbox Ldl "false"
checkbox Total "false"
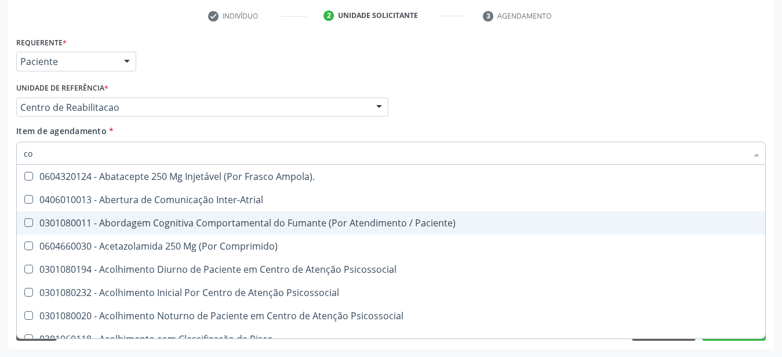
type input "c"
checkbox Hdl "false"
checkbox Ldl "false"
checkbox Total "false"
checkbox Glicose "false"
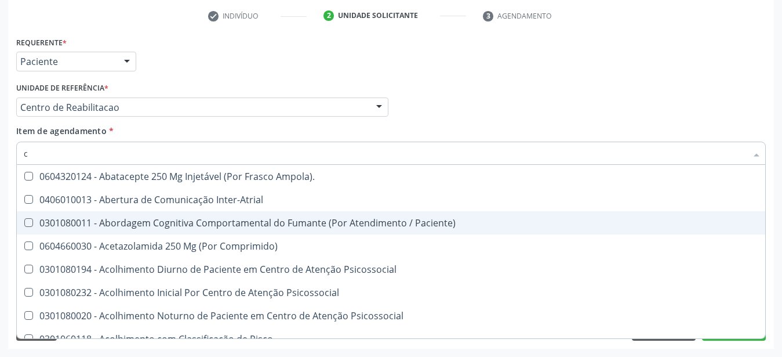
checkbox Glicosilada "false"
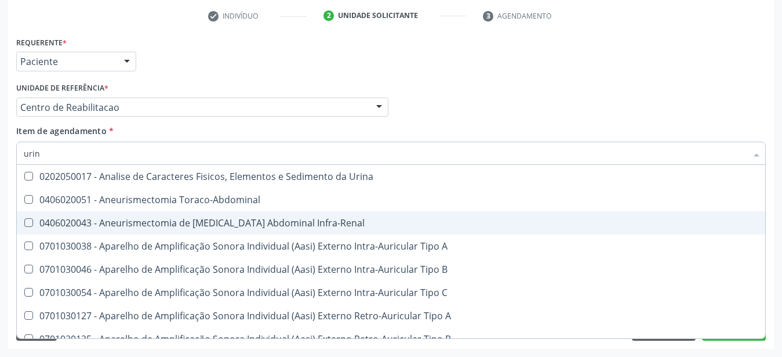
type input "urina"
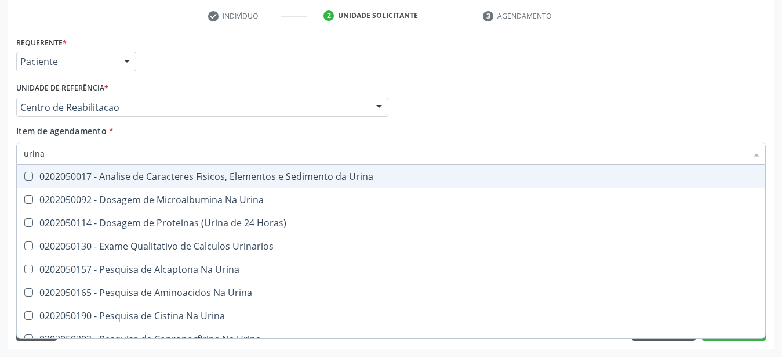
click at [144, 172] on div "0202050017 - Analise de Caracteres Fisicos, Elementos e Sedimento da Urina" at bounding box center [391, 176] width 735 height 9
checkbox Urina "true"
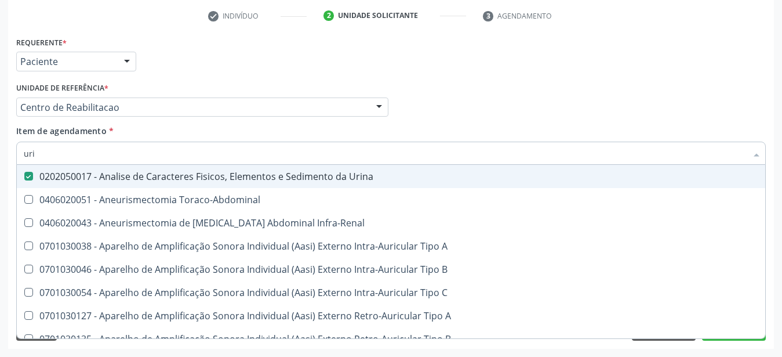
type input "ur"
checkbox Urina "false"
checkbox Cônica "true"
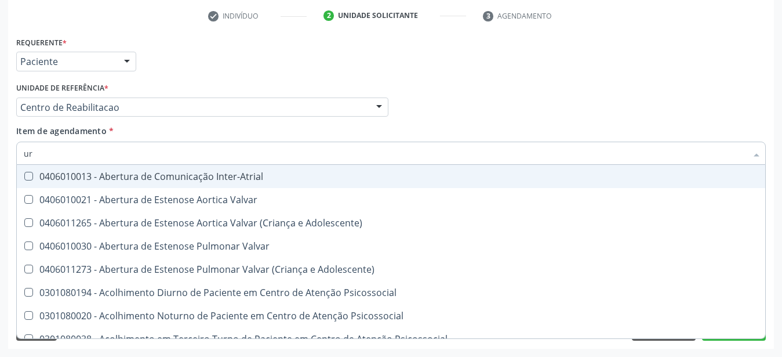
type input "u"
checkbox Urina "false"
checkbox Alimentos "true"
checkbox Alimentos "false"
checkbox Segmento\) "true"
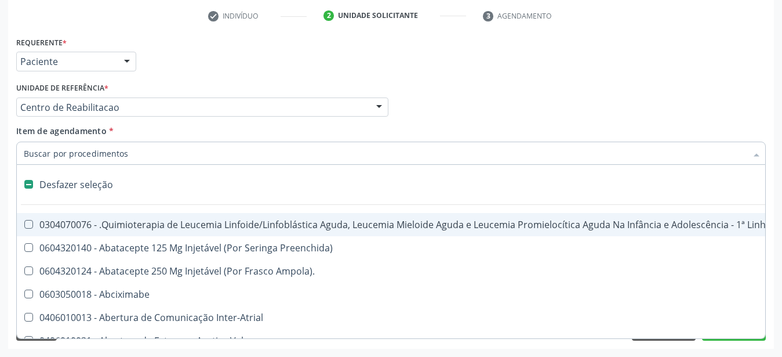
type input "p"
checkbox Urina "false"
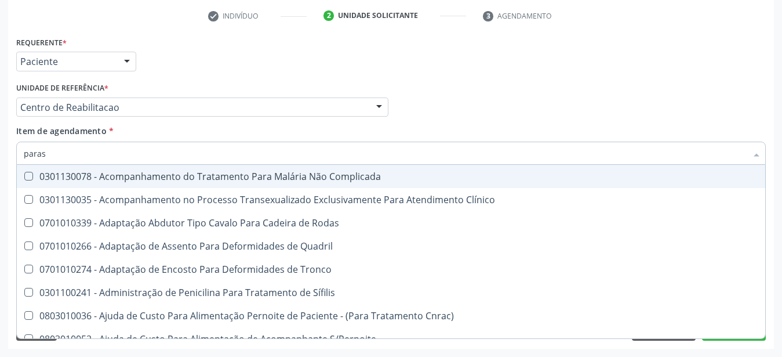
type input "parasi"
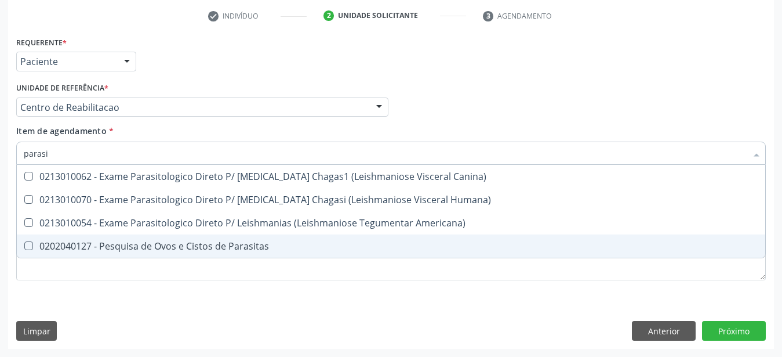
click at [177, 241] on div "0202040127 - Pesquisa de Ovos e Cistos de Parasitas" at bounding box center [391, 245] width 735 height 9
checkbox Parasitas "true"
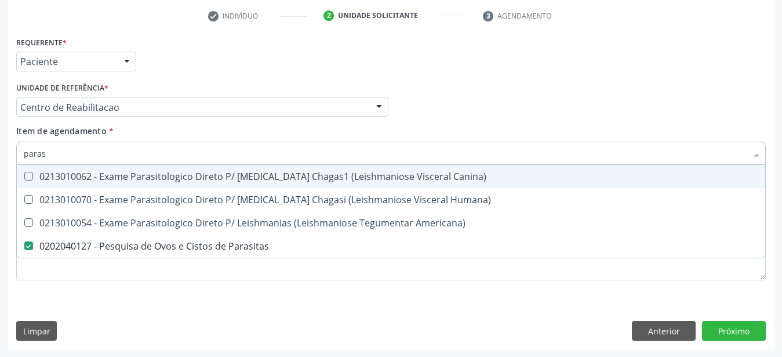
type input "para"
checkbox Parasitas "false"
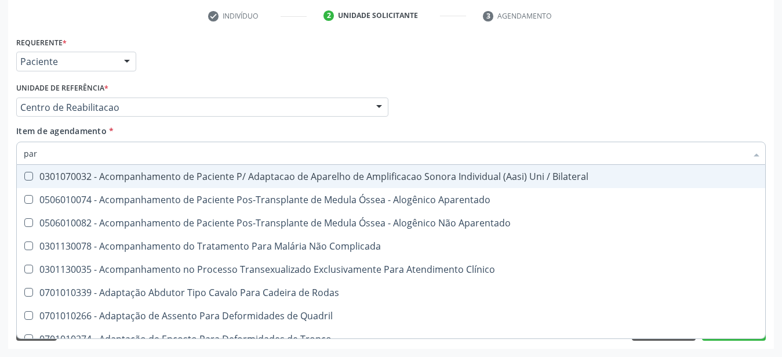
type input "pa"
checkbox Parasitas "false"
type input "p"
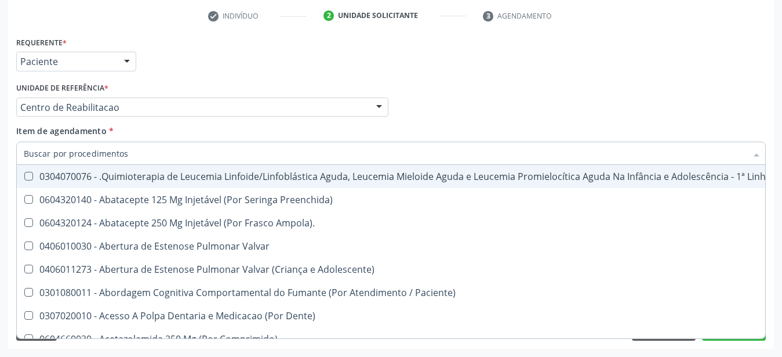
checkbox Vaso-Espasmo "true"
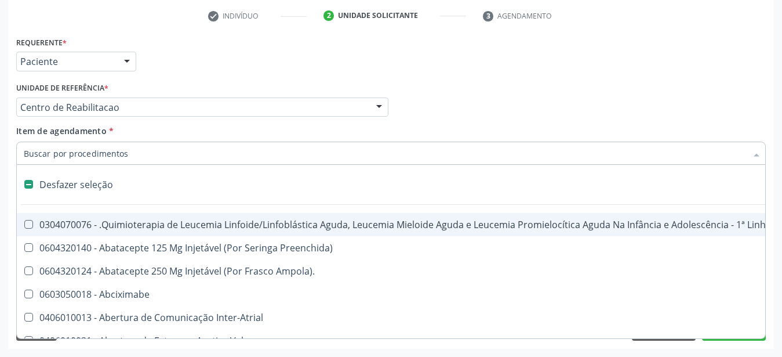
type input "t"
checkbox Reto "true"
checkbox Urina "false"
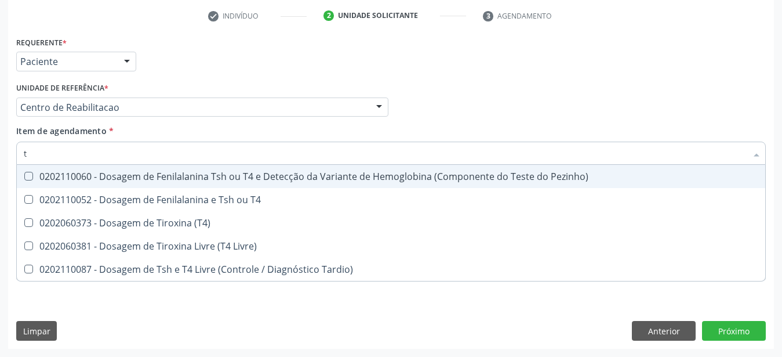
type input "t4"
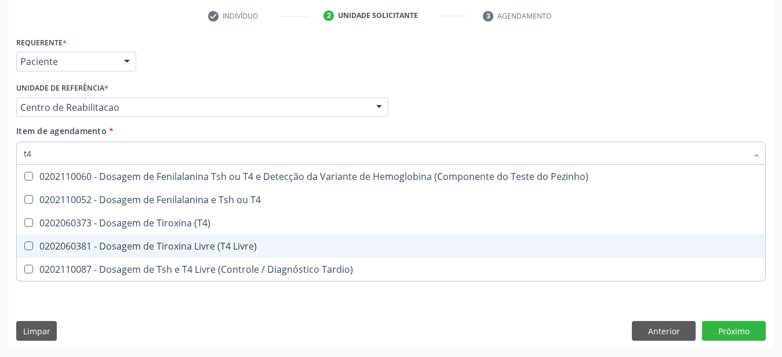
click at [43, 241] on div "0202060381 - Dosagem de Tiroxina Livre (T4 Livre)" at bounding box center [391, 245] width 735 height 9
checkbox Livre\) "true"
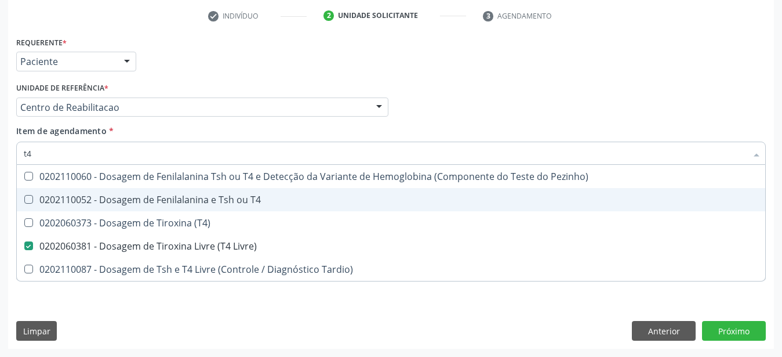
type input "t"
checkbox Livre\) "false"
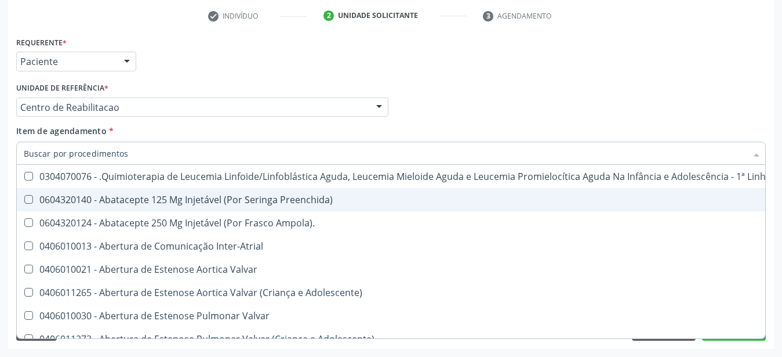
checkbox Urina "false"
checkbox Central "true"
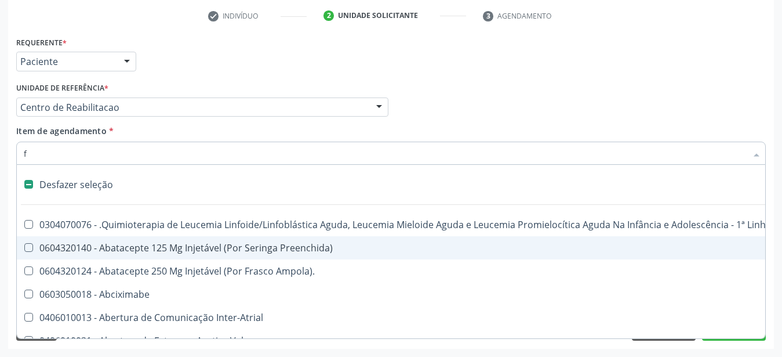
type input "fe"
checkbox Pâncreas "false"
checkbox Urina "false"
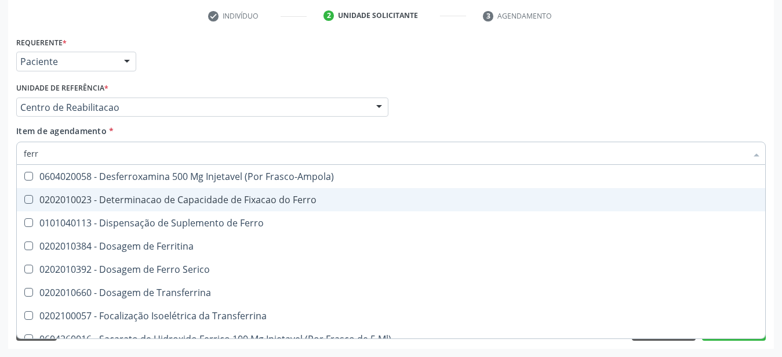
type input "ferro"
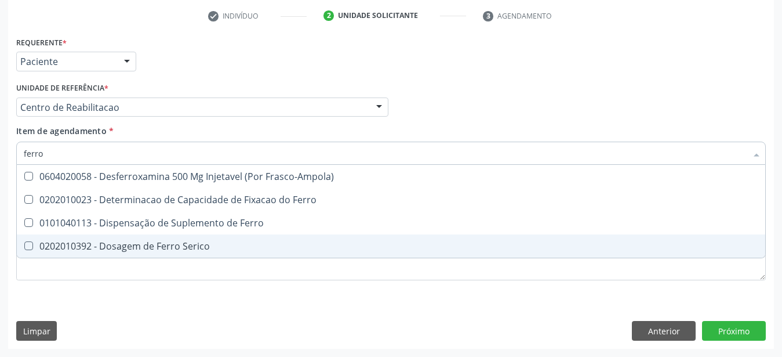
click at [141, 241] on div "0202010392 - Dosagem de Ferro Serico" at bounding box center [391, 245] width 735 height 9
checkbox Serico "true"
click at [748, 333] on button "Próximo" at bounding box center [734, 331] width 64 height 20
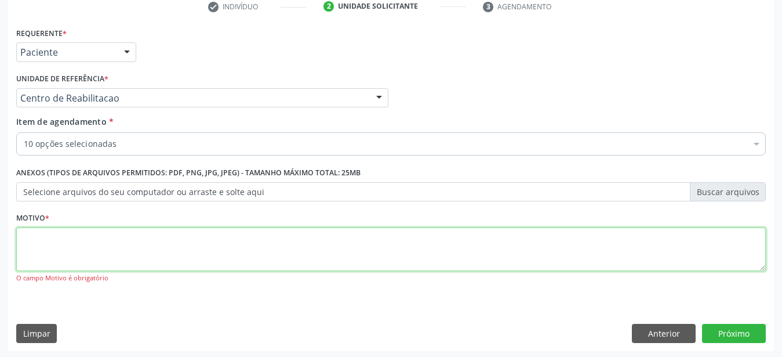
click at [111, 271] on textarea at bounding box center [391, 249] width 750 height 44
type textarea "..."
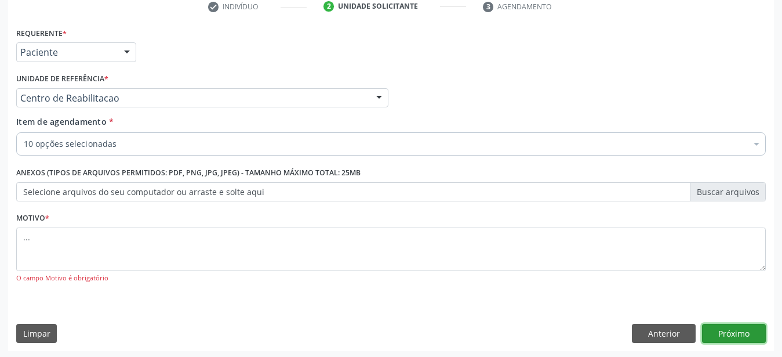
click at [731, 341] on button "Próximo" at bounding box center [734, 334] width 64 height 20
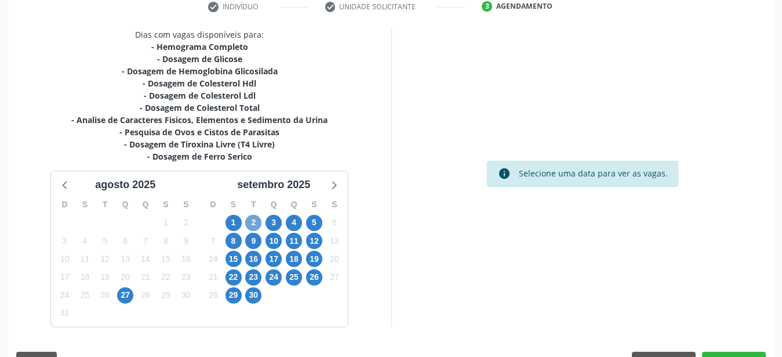
click at [256, 220] on span "2" at bounding box center [253, 223] width 16 height 16
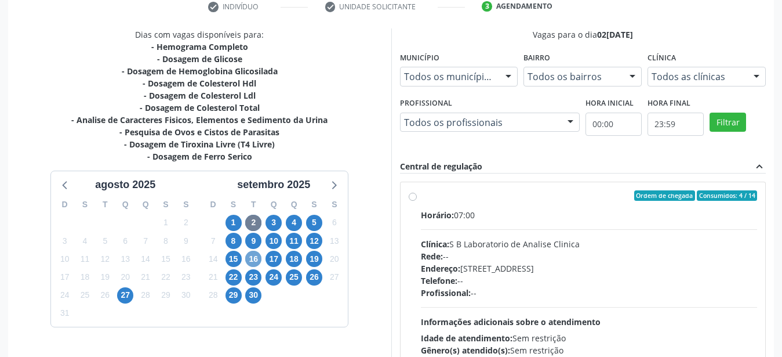
click at [253, 257] on span "16" at bounding box center [253, 258] width 16 height 16
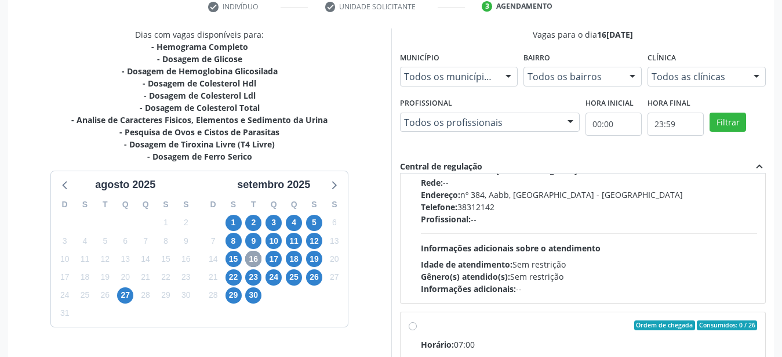
scroll to position [457, 0]
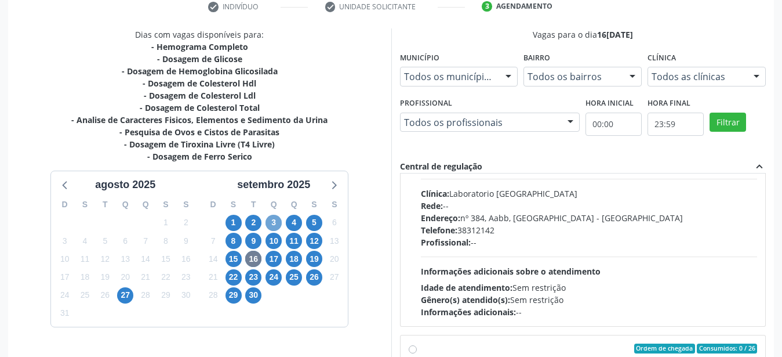
click at [279, 219] on span "3" at bounding box center [274, 223] width 16 height 16
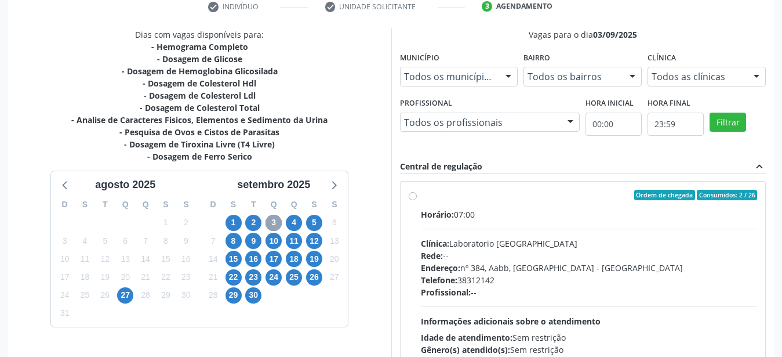
scroll to position [330, 0]
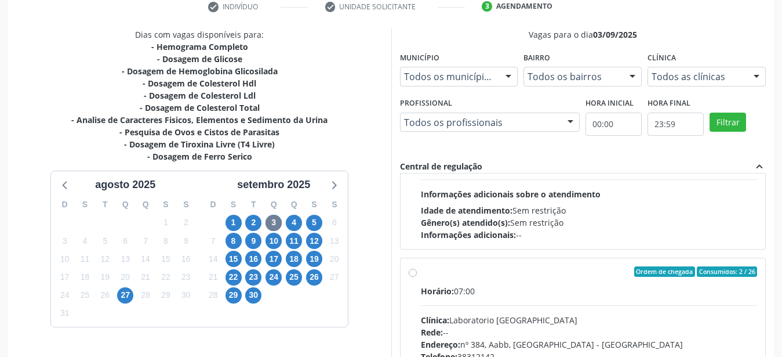
click at [421, 275] on label "Ordem de chegada Consumidos: 2 / 26 Horário: 07:00 Clínica: Laboratorio [GEOGRA…" at bounding box center [589, 355] width 337 height 178
click at [412, 275] on input "Ordem de chegada Consumidos: 2 / 26 Horário: 07:00 Clínica: Laboratorio [GEOGRA…" at bounding box center [413, 271] width 8 height 10
radio input "true"
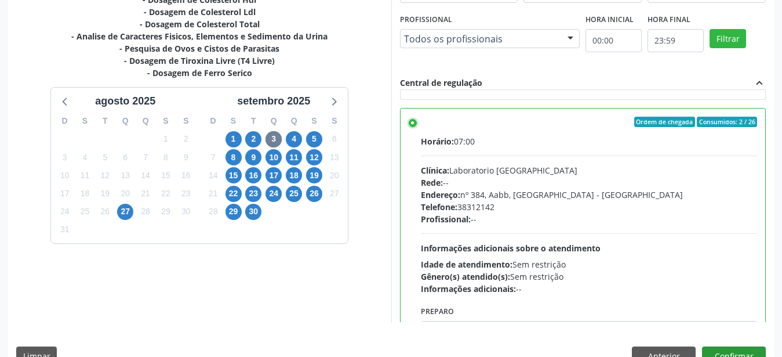
scroll to position [336, 0]
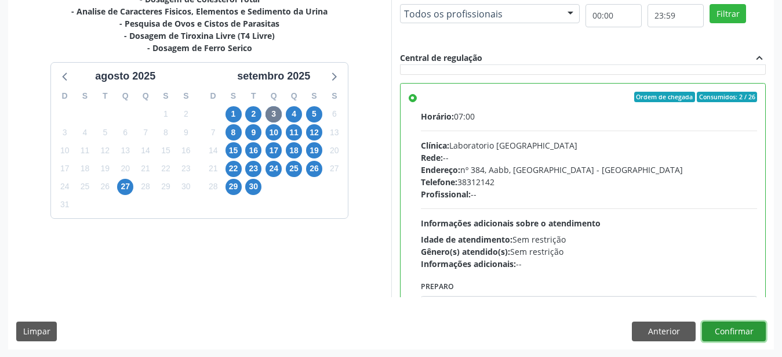
click at [719, 332] on button "Confirmar" at bounding box center [734, 331] width 64 height 20
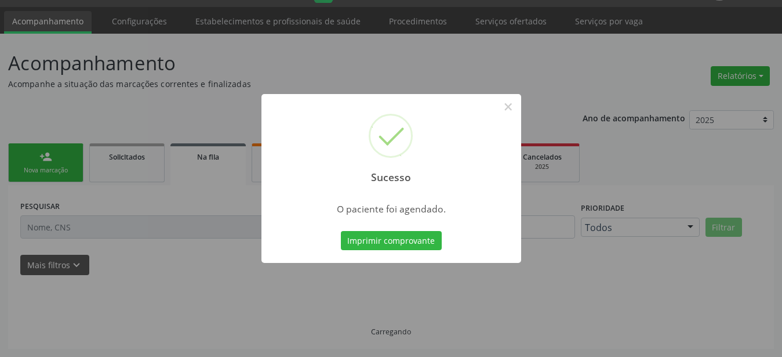
scroll to position [30, 0]
click at [394, 246] on button "Imprimir comprovante" at bounding box center [391, 241] width 101 height 20
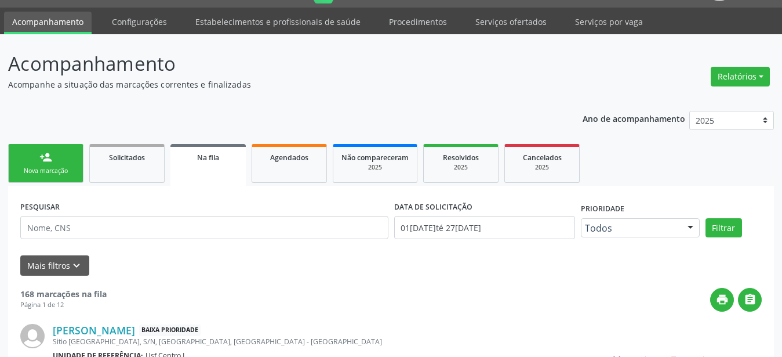
scroll to position [29, 0]
